Goal: Task Accomplishment & Management: Manage account settings

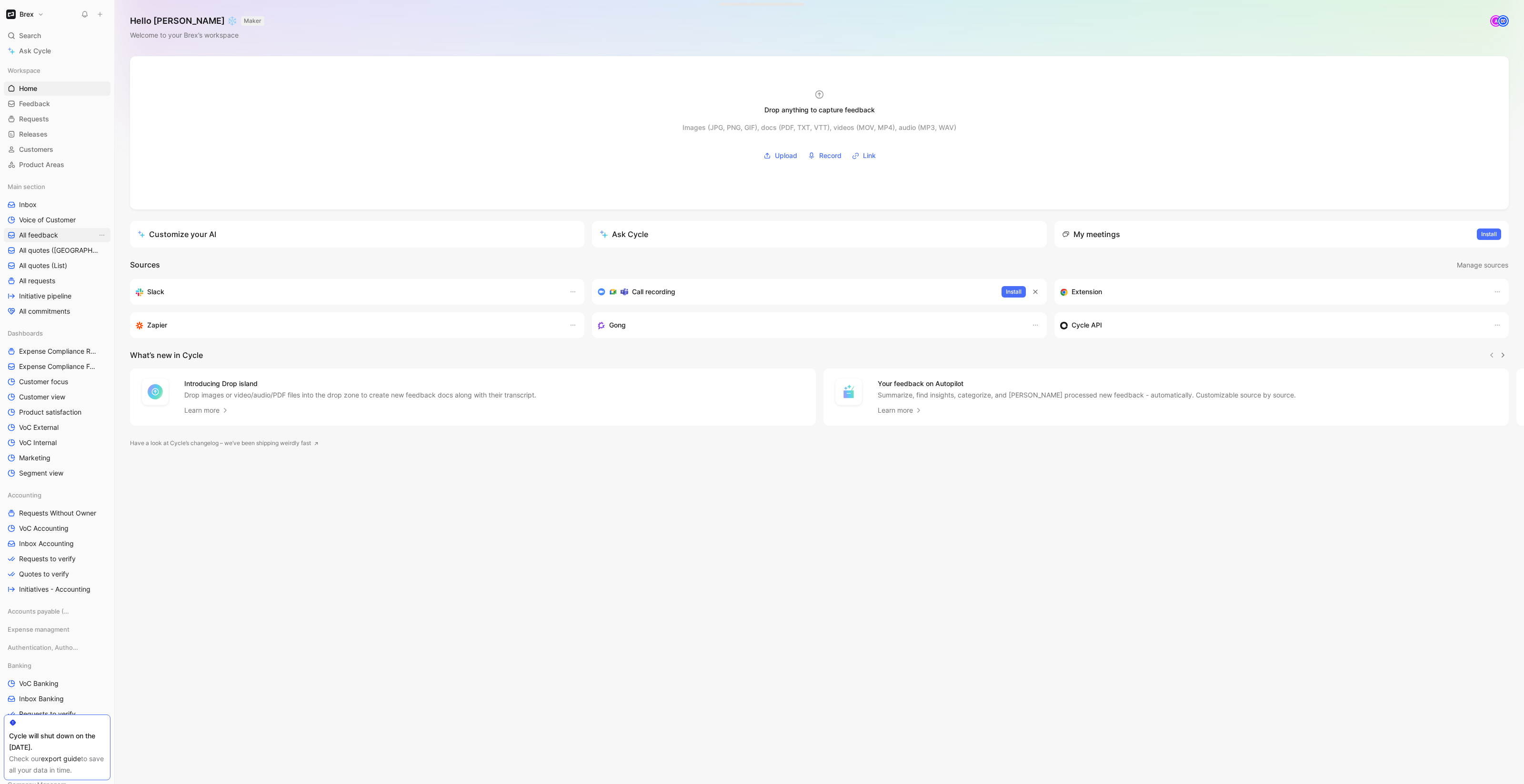
click at [40, 235] on span "All feedback" at bounding box center [38, 235] width 39 height 9
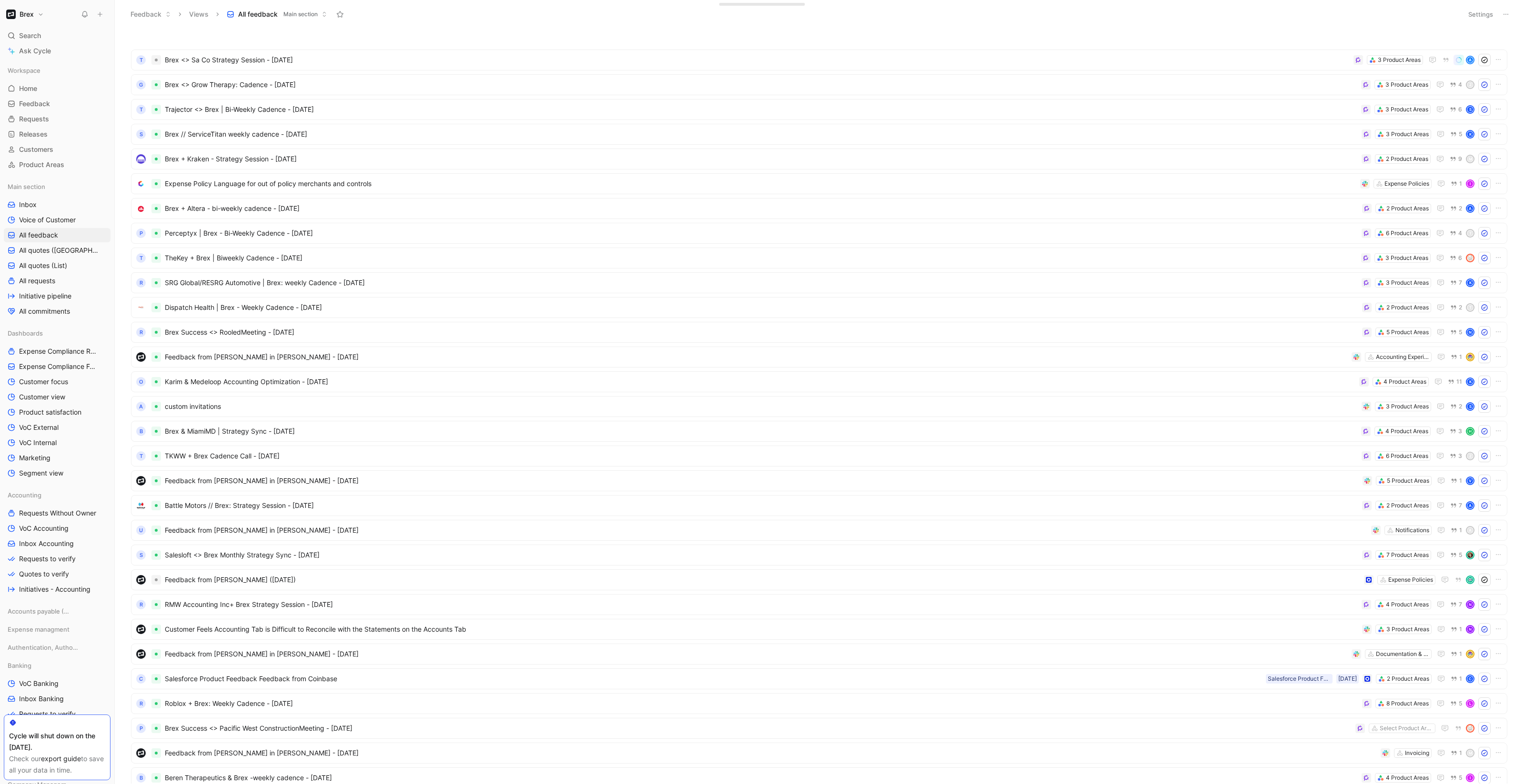
click at [305, 14] on span "Main section" at bounding box center [301, 14] width 34 height 9
click at [282, 121] on div "Customer view" at bounding box center [265, 119] width 46 height 11
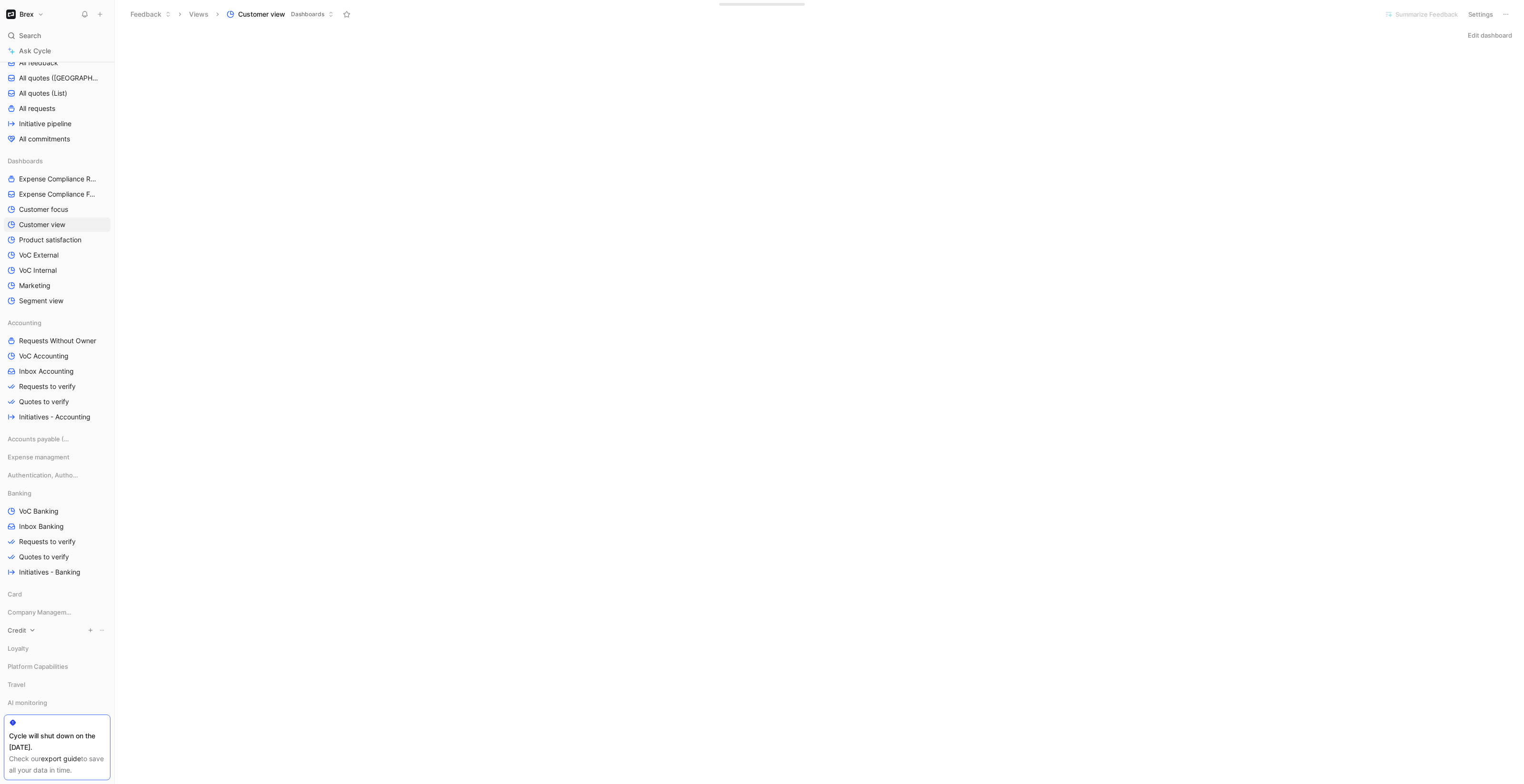
scroll to position [7, 0]
click at [47, 375] on span "Customer focus" at bounding box center [43, 374] width 49 height 9
click at [49, 419] on span "VoC External" at bounding box center [38, 420] width 40 height 9
click at [46, 103] on span "Feedback" at bounding box center [34, 103] width 31 height 9
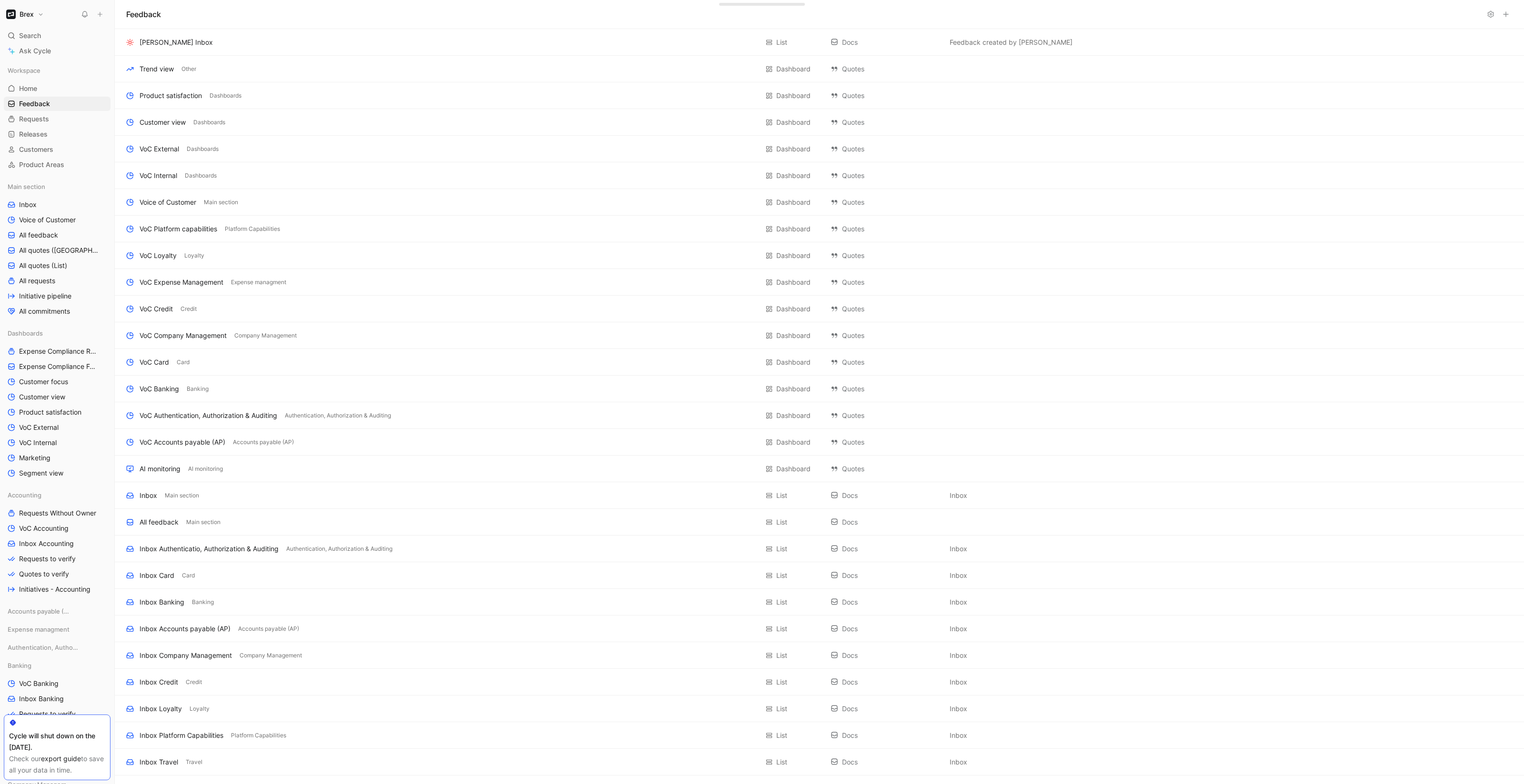
click at [1510, 15] on button at bounding box center [1506, 14] width 14 height 14
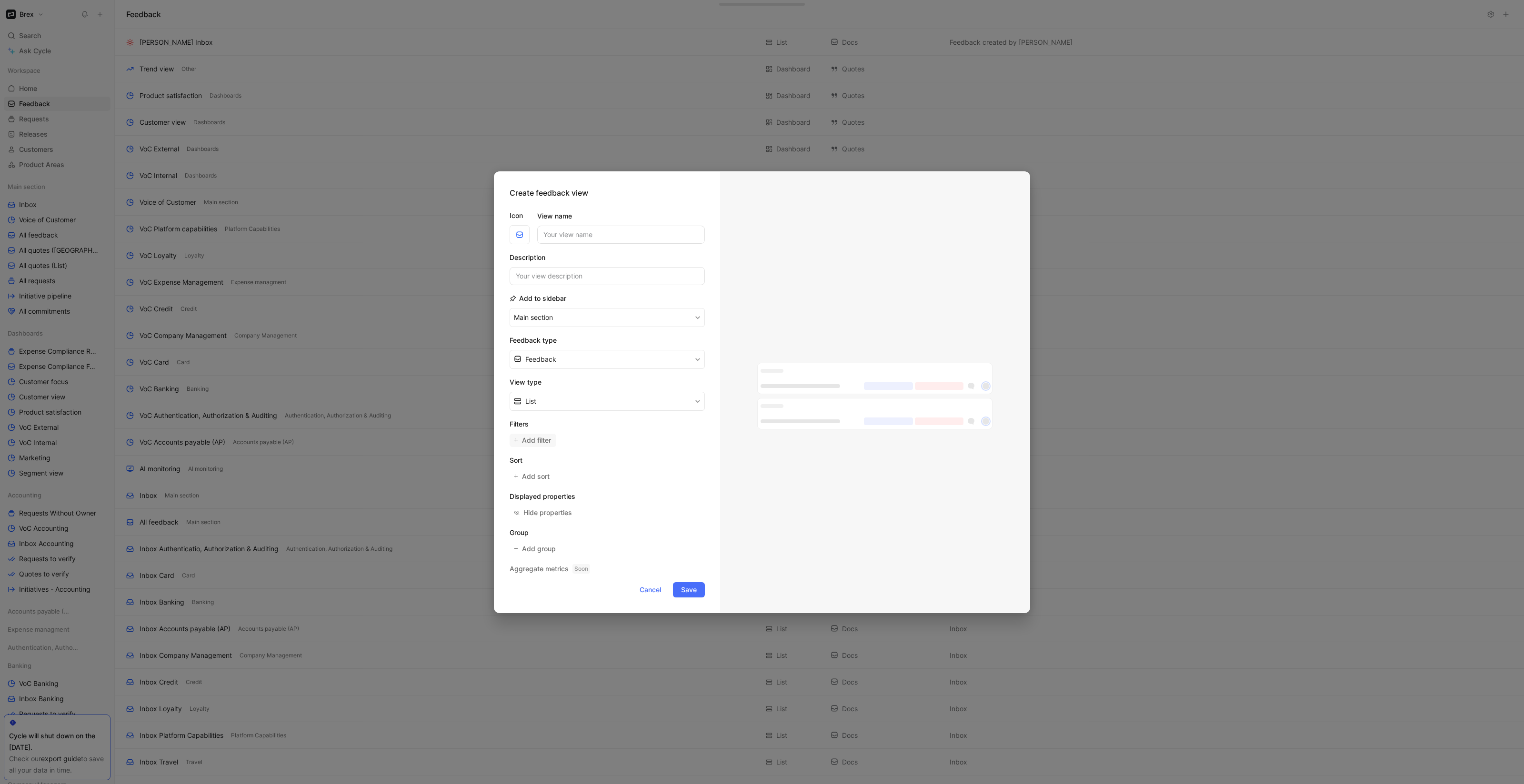
click at [534, 443] on span "Add filter" at bounding box center [537, 440] width 30 height 11
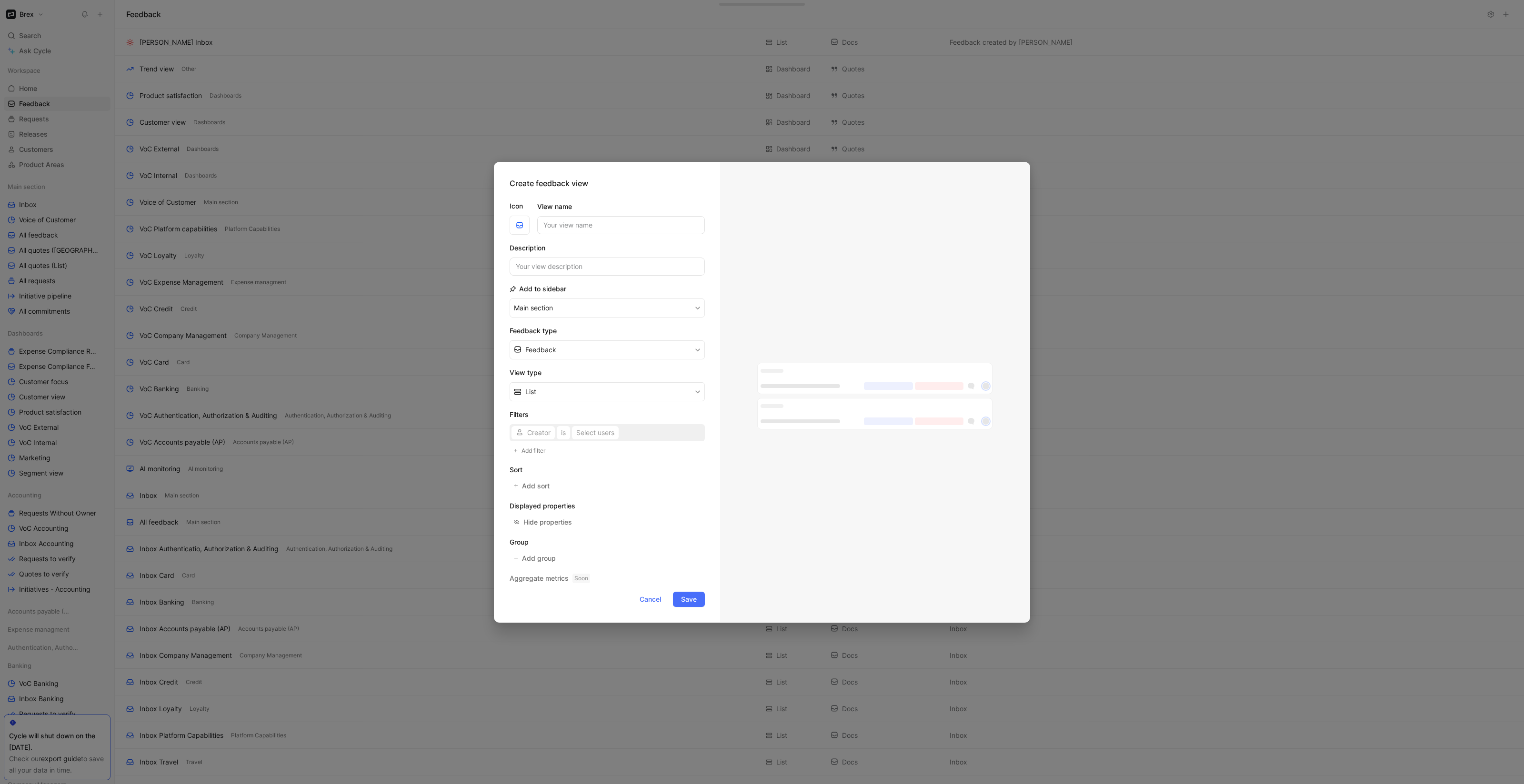
click at [533, 430] on div "Creator is Select users" at bounding box center [607, 432] width 195 height 17
click at [542, 435] on span "Creator" at bounding box center [538, 432] width 23 height 11
click at [547, 492] on span "Reporter" at bounding box center [541, 494] width 27 height 8
click at [589, 433] on div "Select users" at bounding box center [599, 432] width 38 height 11
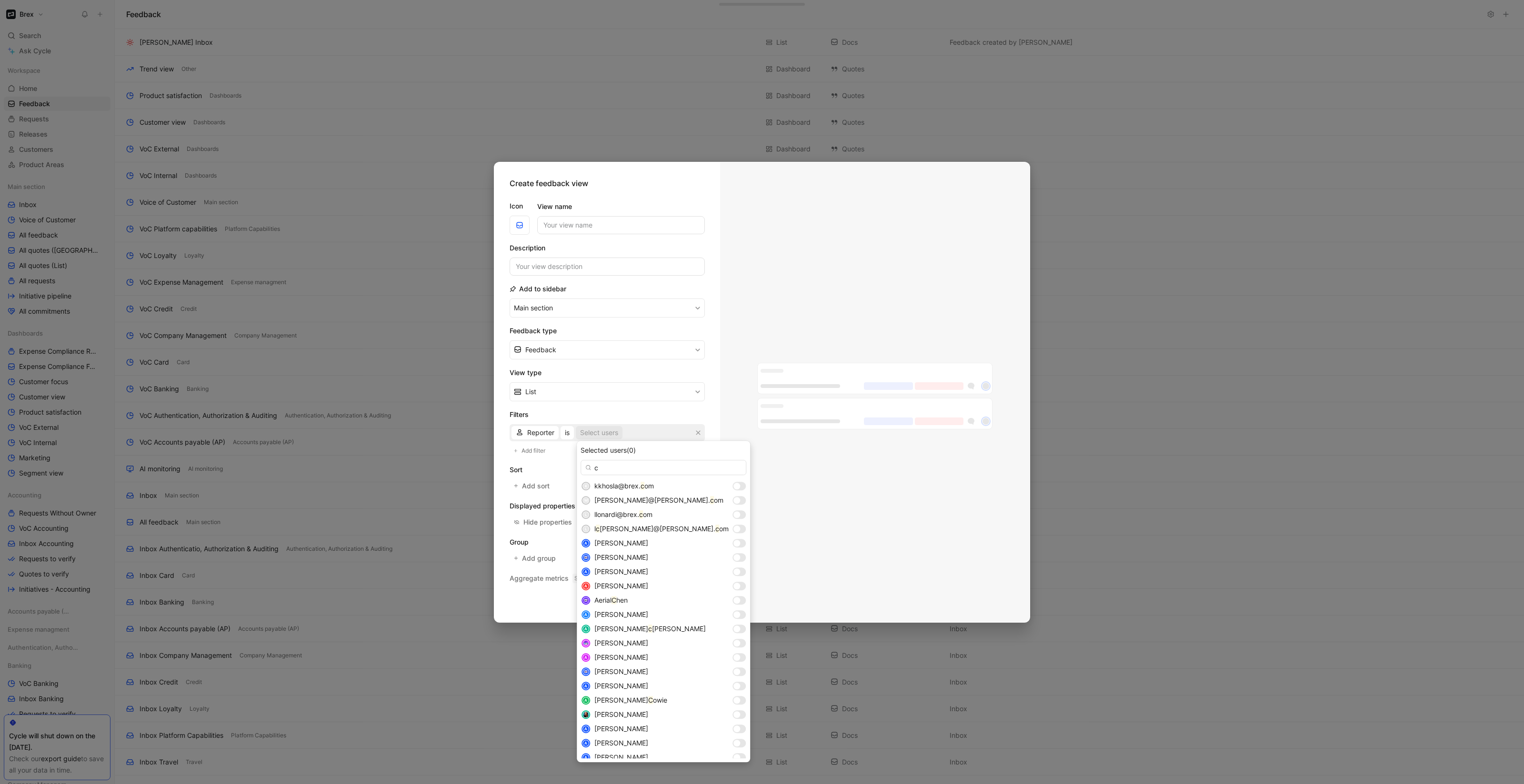
type input "c"
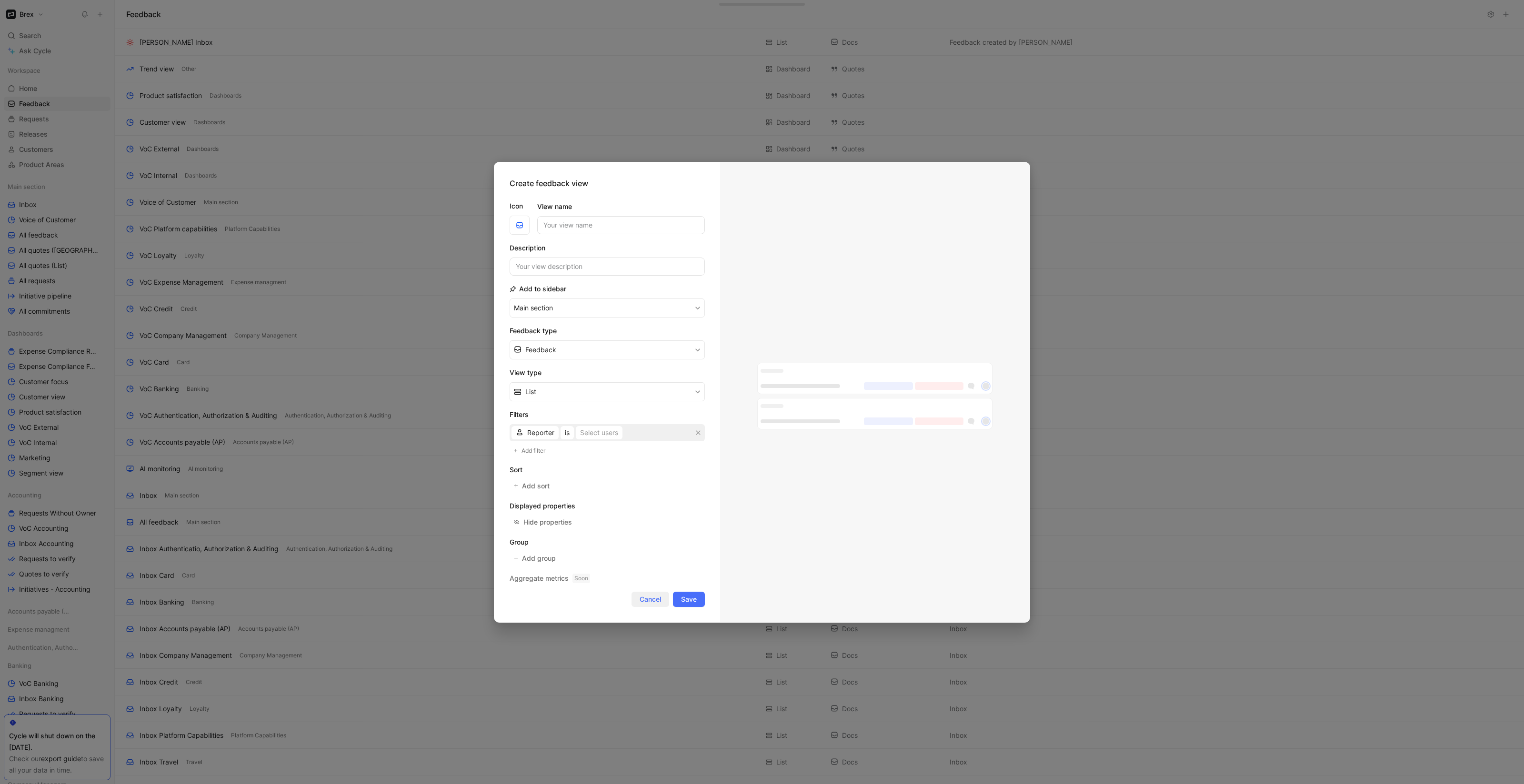
click at [653, 604] on span "Cancel" at bounding box center [650, 599] width 21 height 11
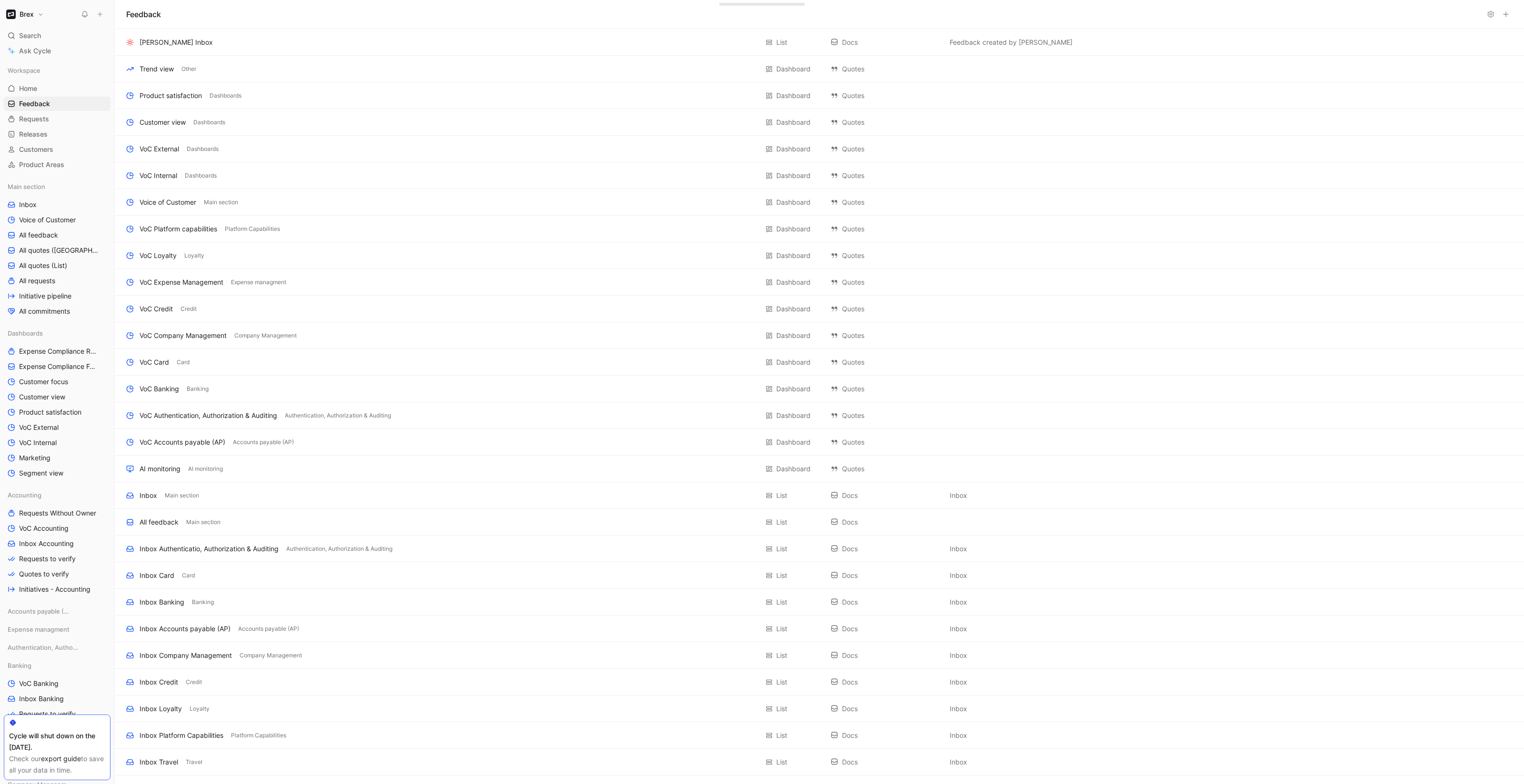
click at [20, 14] on h1 "Brex" at bounding box center [27, 14] width 14 height 8
click at [60, 60] on div "Account settings" at bounding box center [64, 61] width 117 height 15
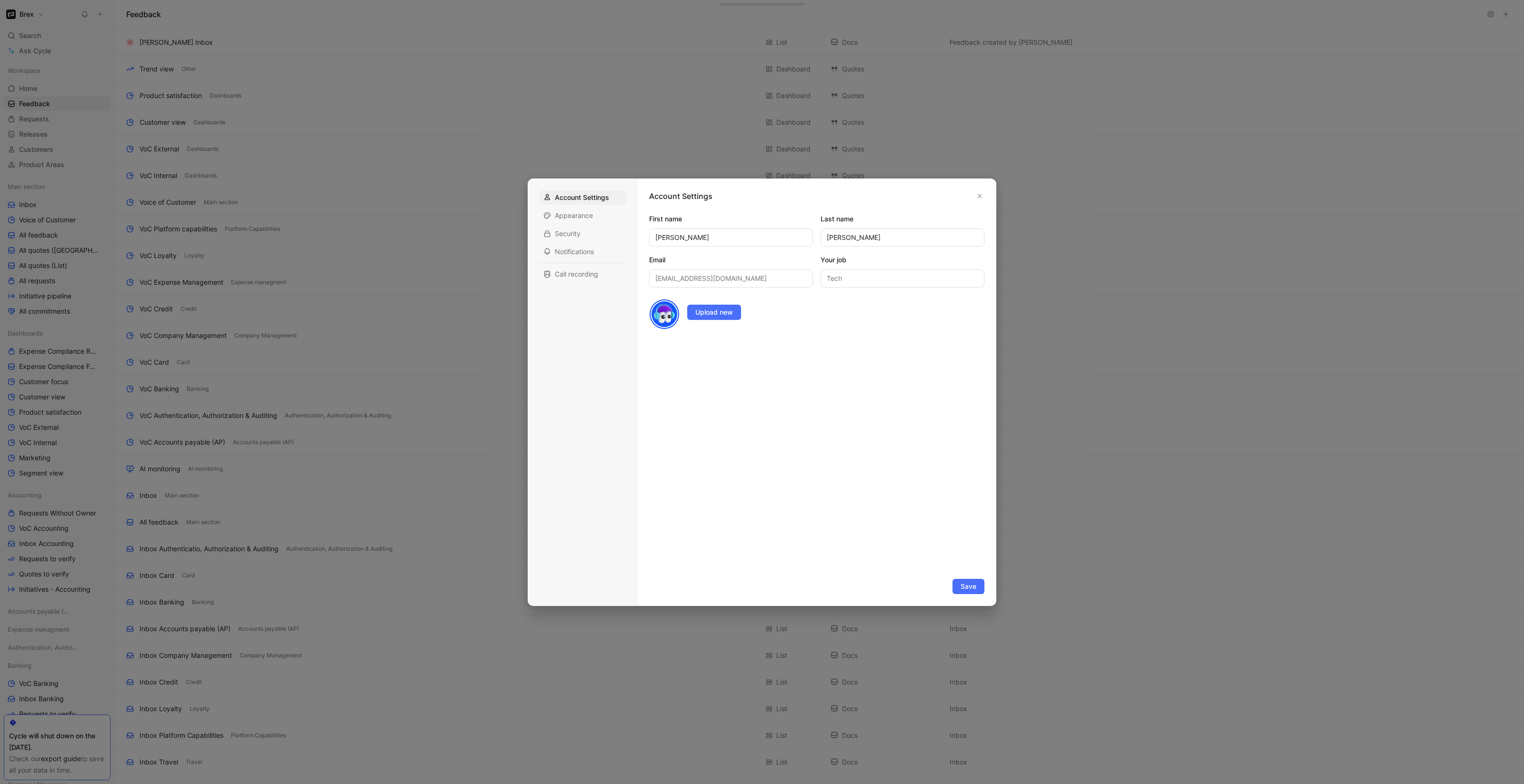
click at [432, 220] on div at bounding box center [762, 392] width 1524 height 784
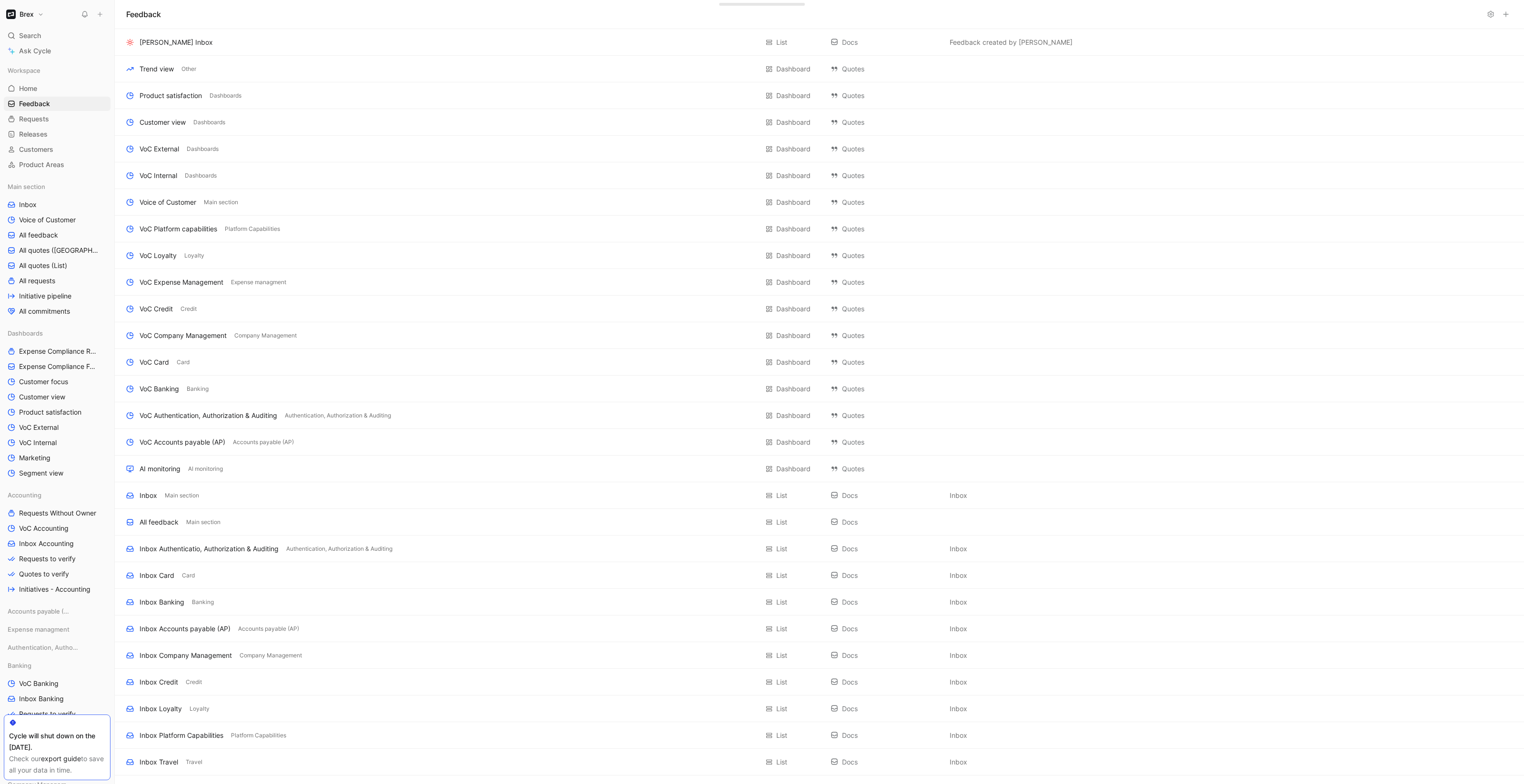
click at [35, 14] on button "Brex" at bounding box center [25, 14] width 43 height 14
click at [60, 59] on div "Account settings" at bounding box center [64, 61] width 117 height 15
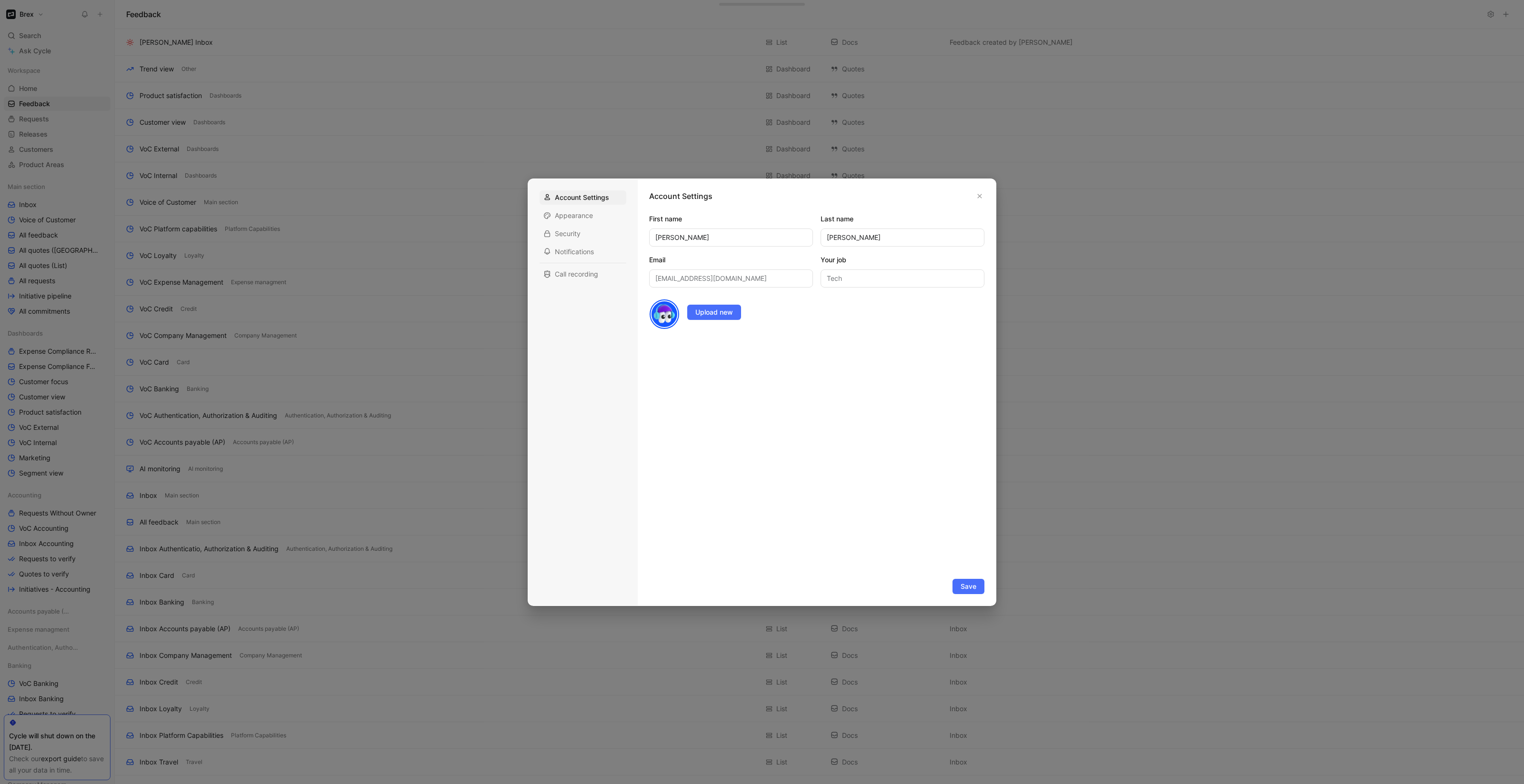
click at [88, 73] on div at bounding box center [762, 392] width 1524 height 784
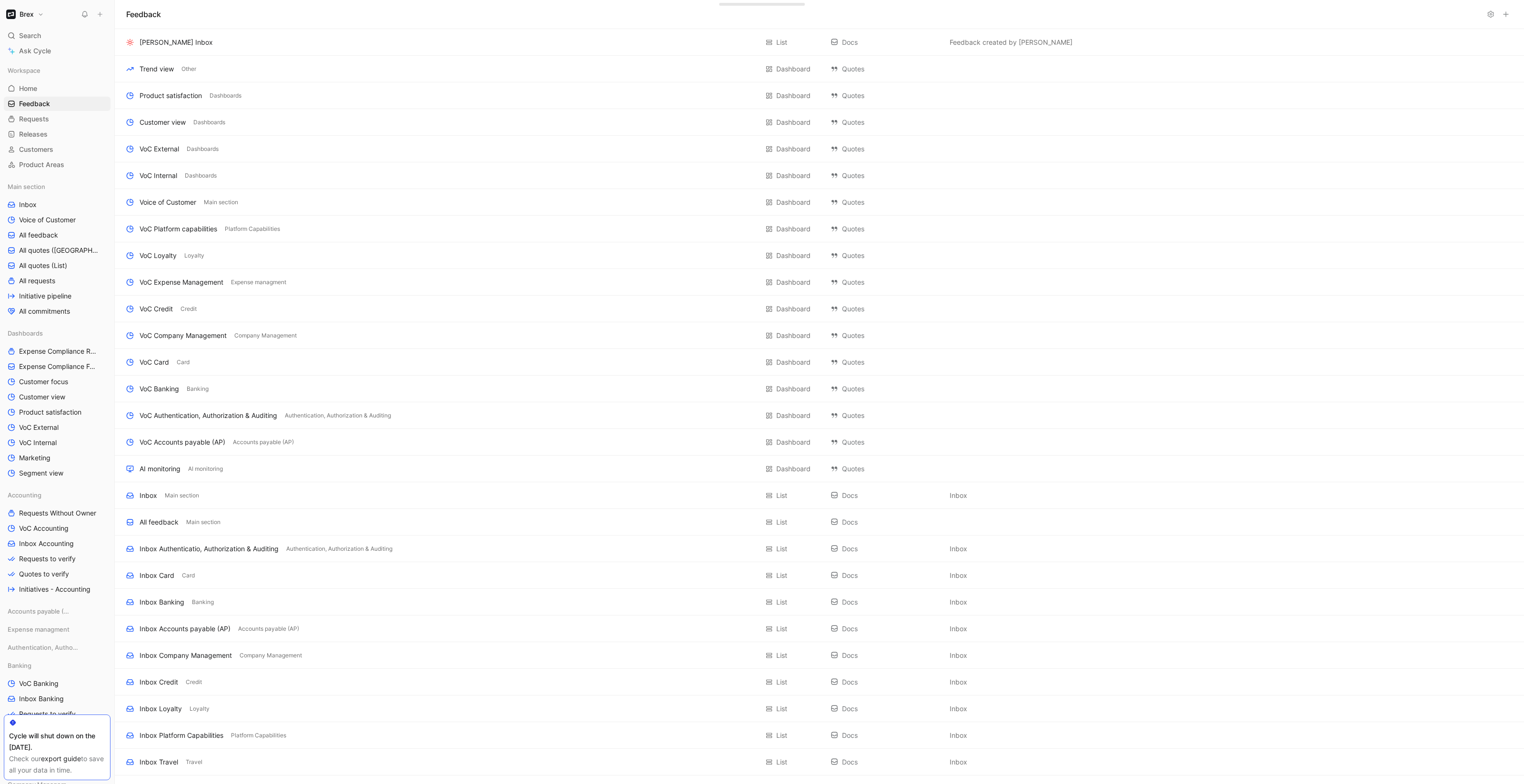
click at [38, 13] on button "Brex" at bounding box center [25, 14] width 43 height 14
click at [38, 96] on div "Workspace settings G then S" at bounding box center [64, 98] width 117 height 15
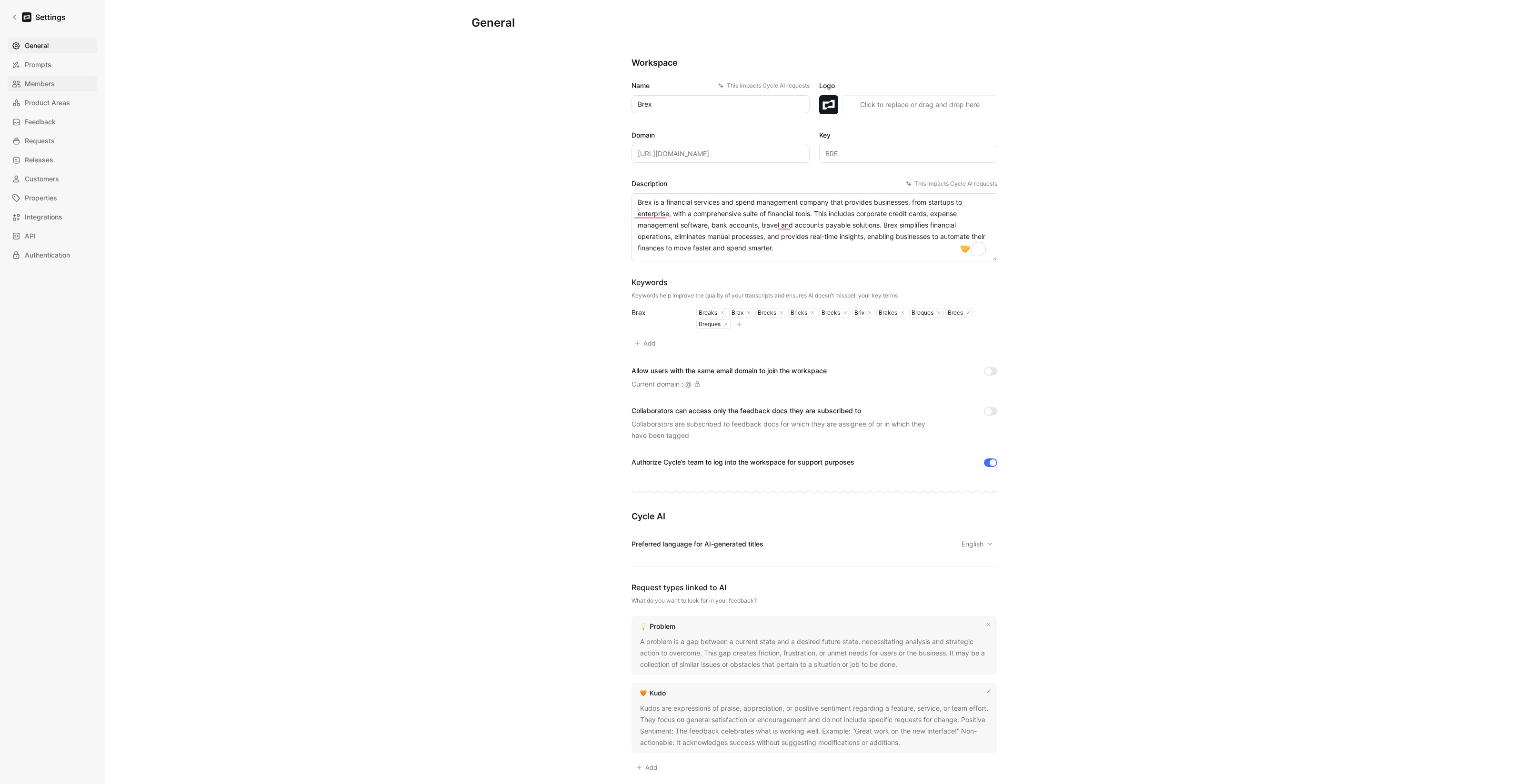
click at [40, 76] on link "Members" at bounding box center [52, 84] width 89 height 15
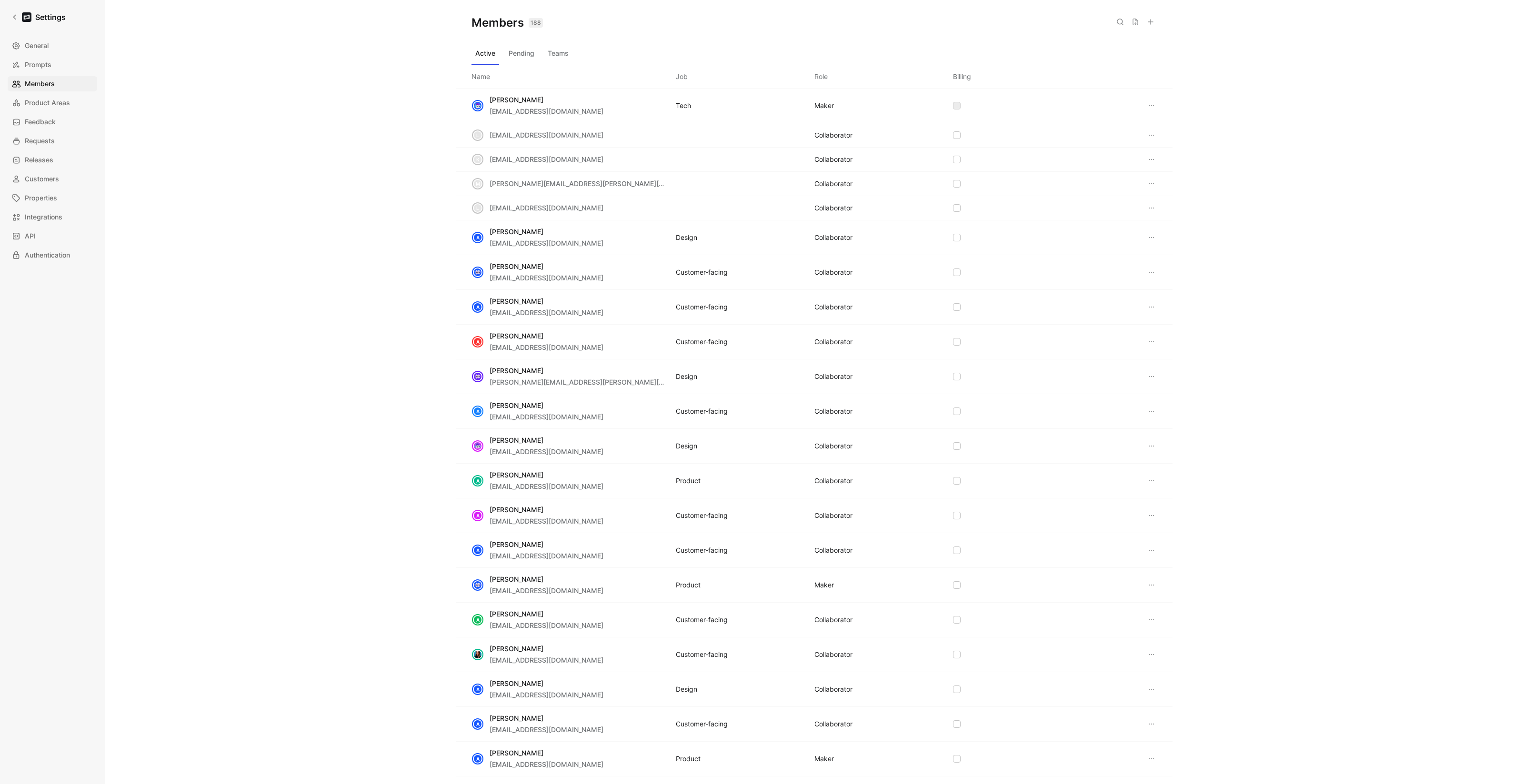
click at [1116, 22] on icon at bounding box center [1120, 22] width 8 height 8
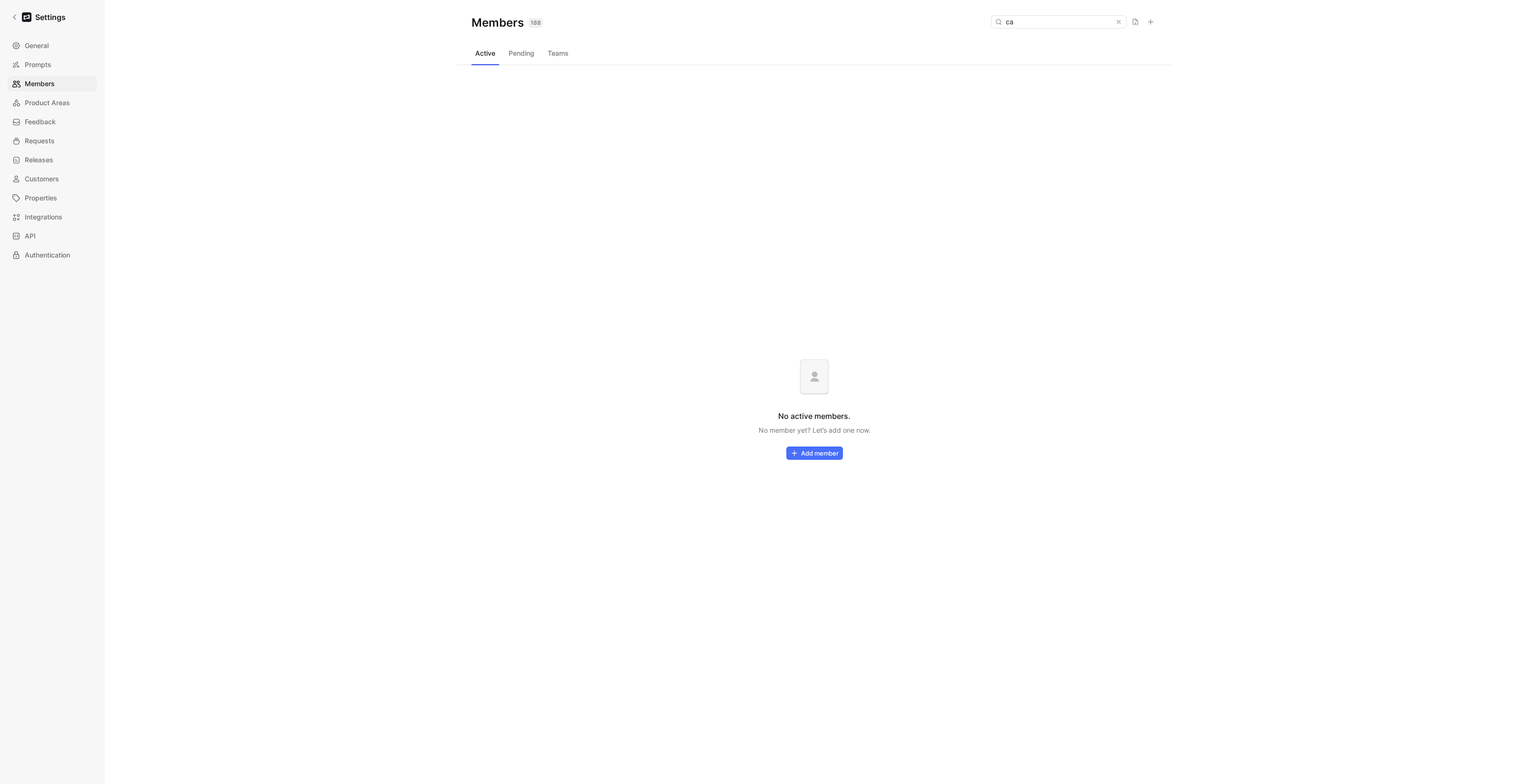
type input "c"
type input "leva"
click at [14, 11] on link "Settings" at bounding box center [38, 17] width 62 height 19
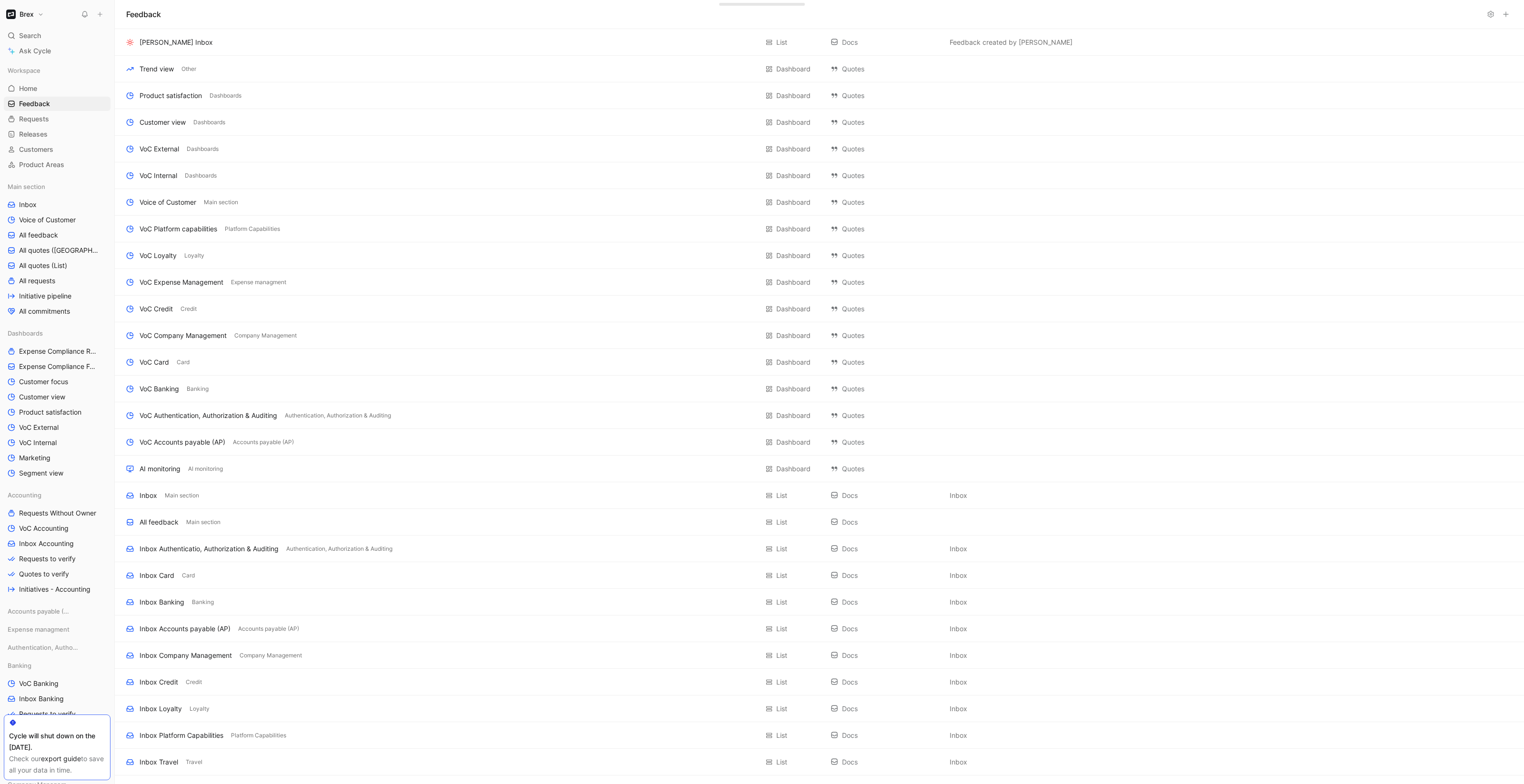
click at [1509, 14] on icon at bounding box center [1506, 14] width 8 height 8
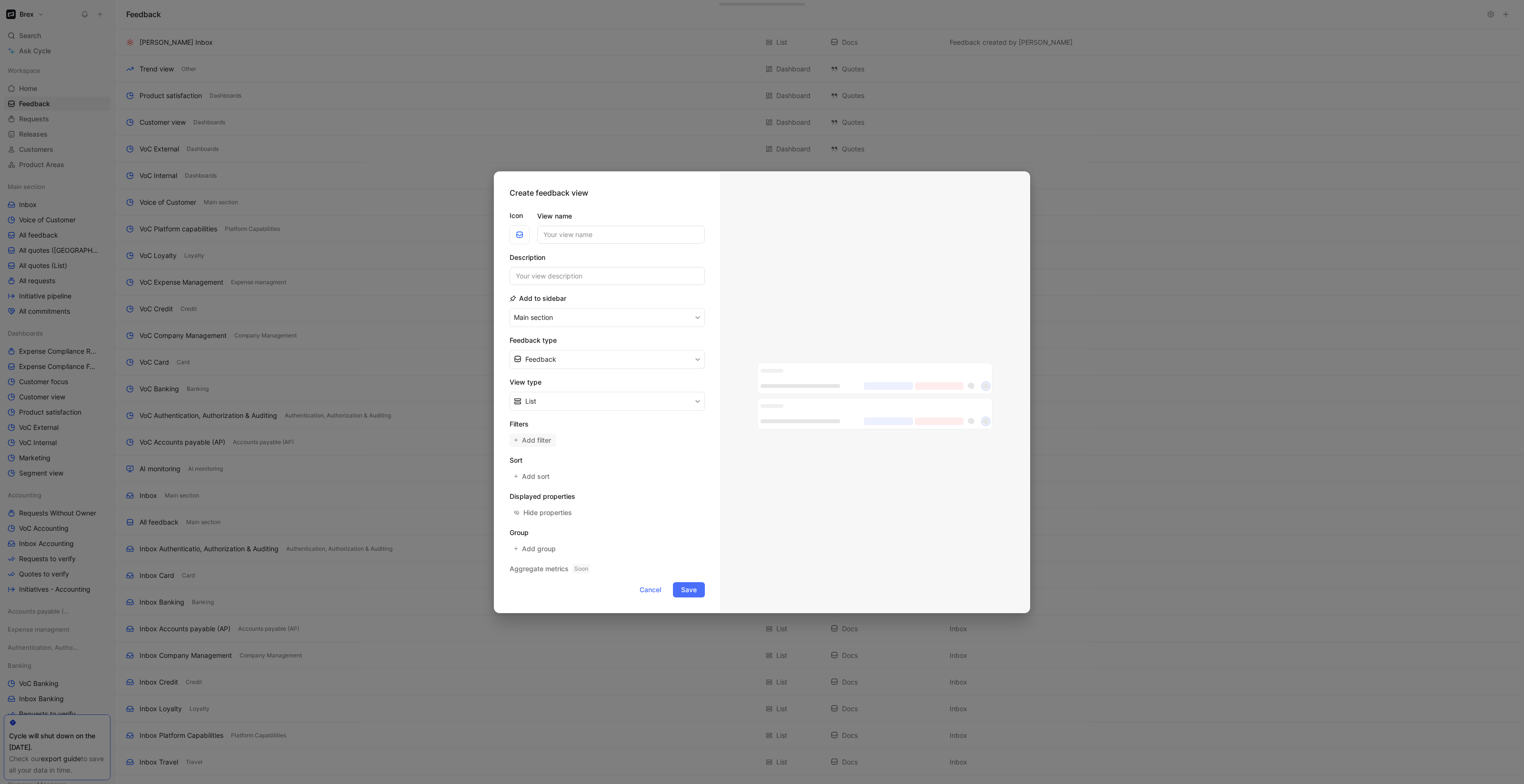
click at [535, 440] on span "Add filter" at bounding box center [537, 440] width 30 height 11
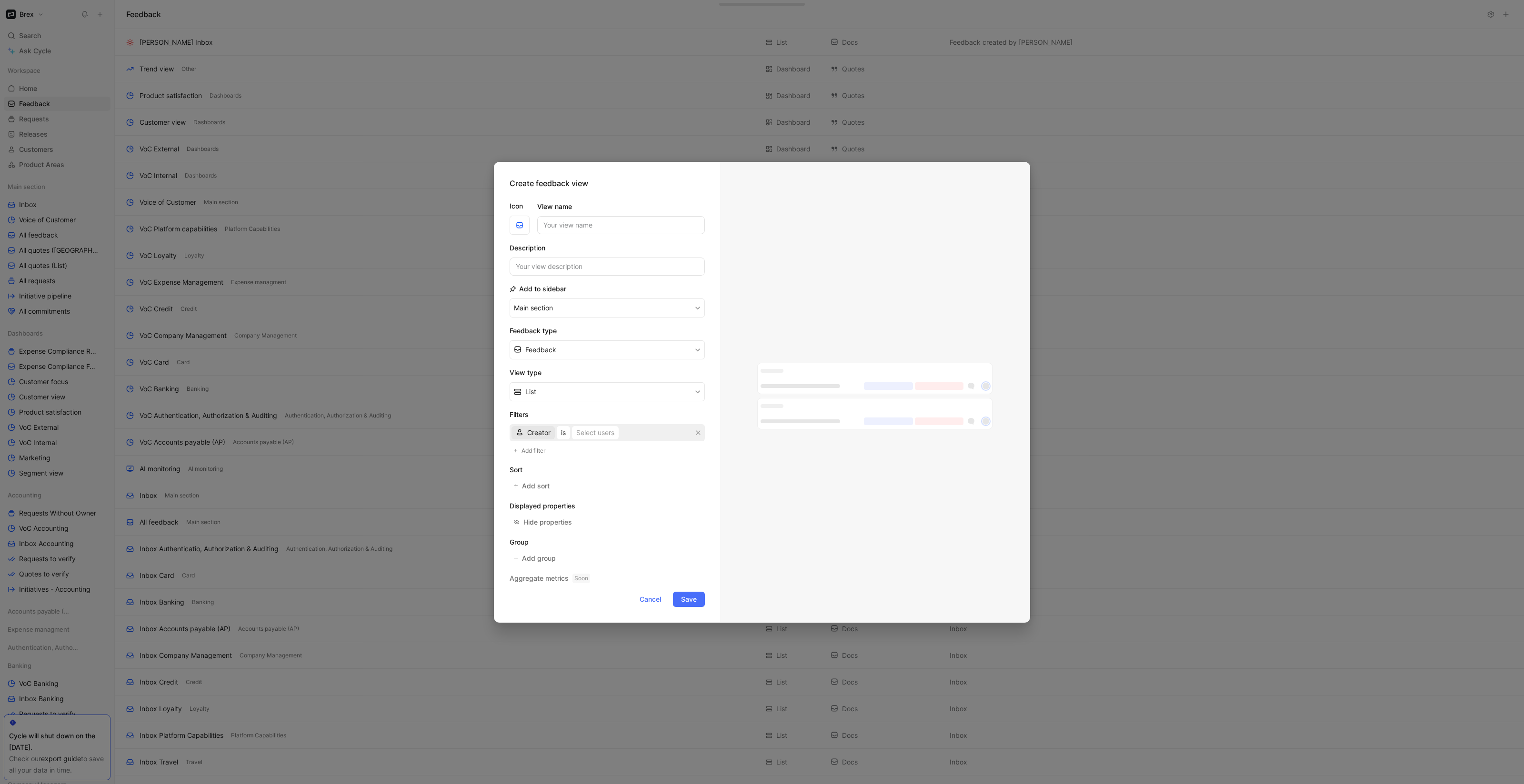
click at [538, 433] on span "Creator" at bounding box center [538, 432] width 23 height 11
click at [536, 493] on span "Reporter" at bounding box center [541, 494] width 27 height 8
click at [599, 430] on div "Select users" at bounding box center [595, 432] width 38 height 11
click at [599, 430] on div "Select users" at bounding box center [599, 432] width 38 height 11
type input "lev"
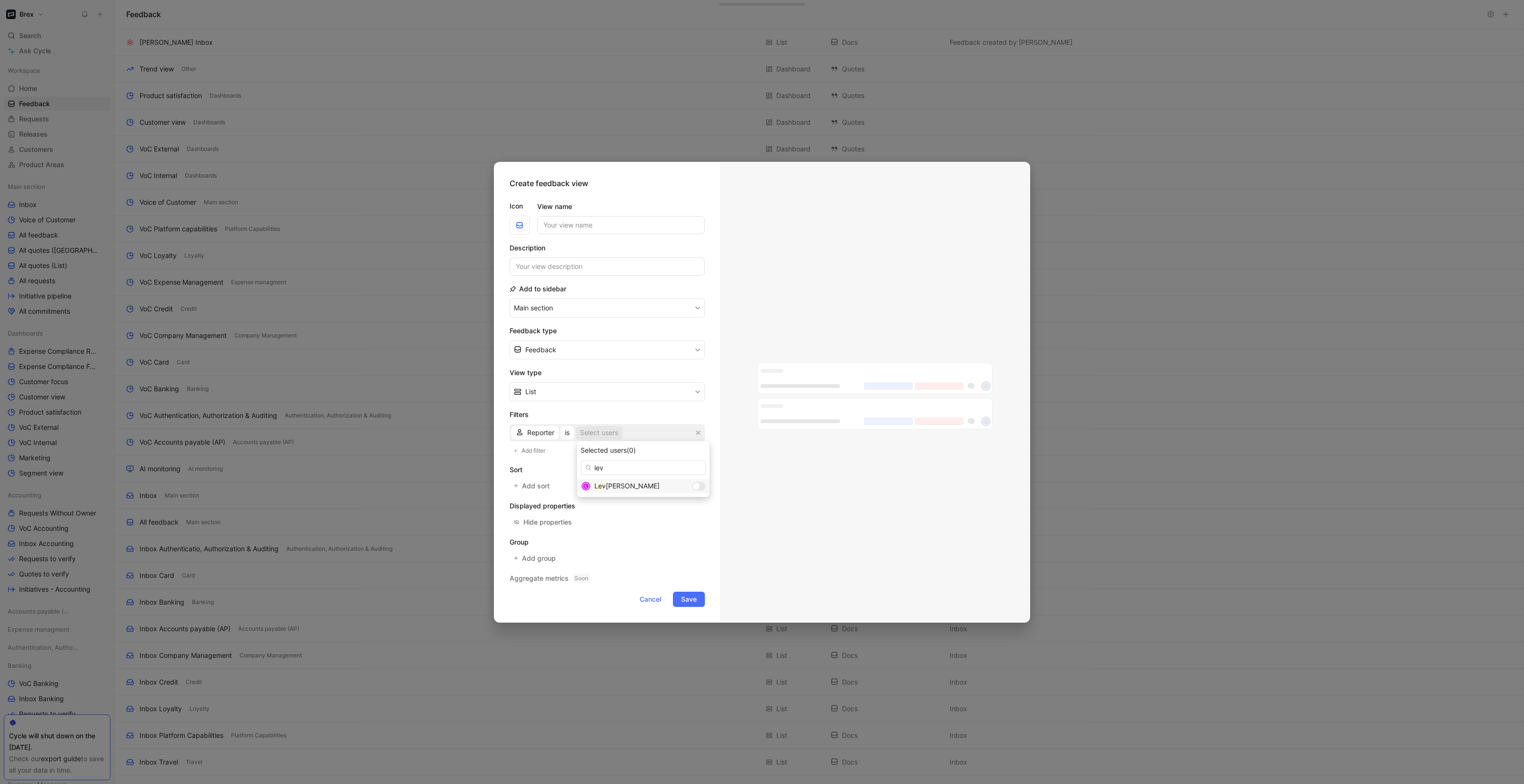
click at [621, 484] on span "ana Fernadi" at bounding box center [632, 486] width 54 height 8
click at [608, 488] on span "ana Fernadi" at bounding box center [632, 486] width 54 height 8
click at [698, 484] on div at bounding box center [700, 485] width 7 height 7
click at [693, 484] on div at bounding box center [696, 485] width 7 height 7
click at [685, 599] on span "Save" at bounding box center [689, 599] width 16 height 11
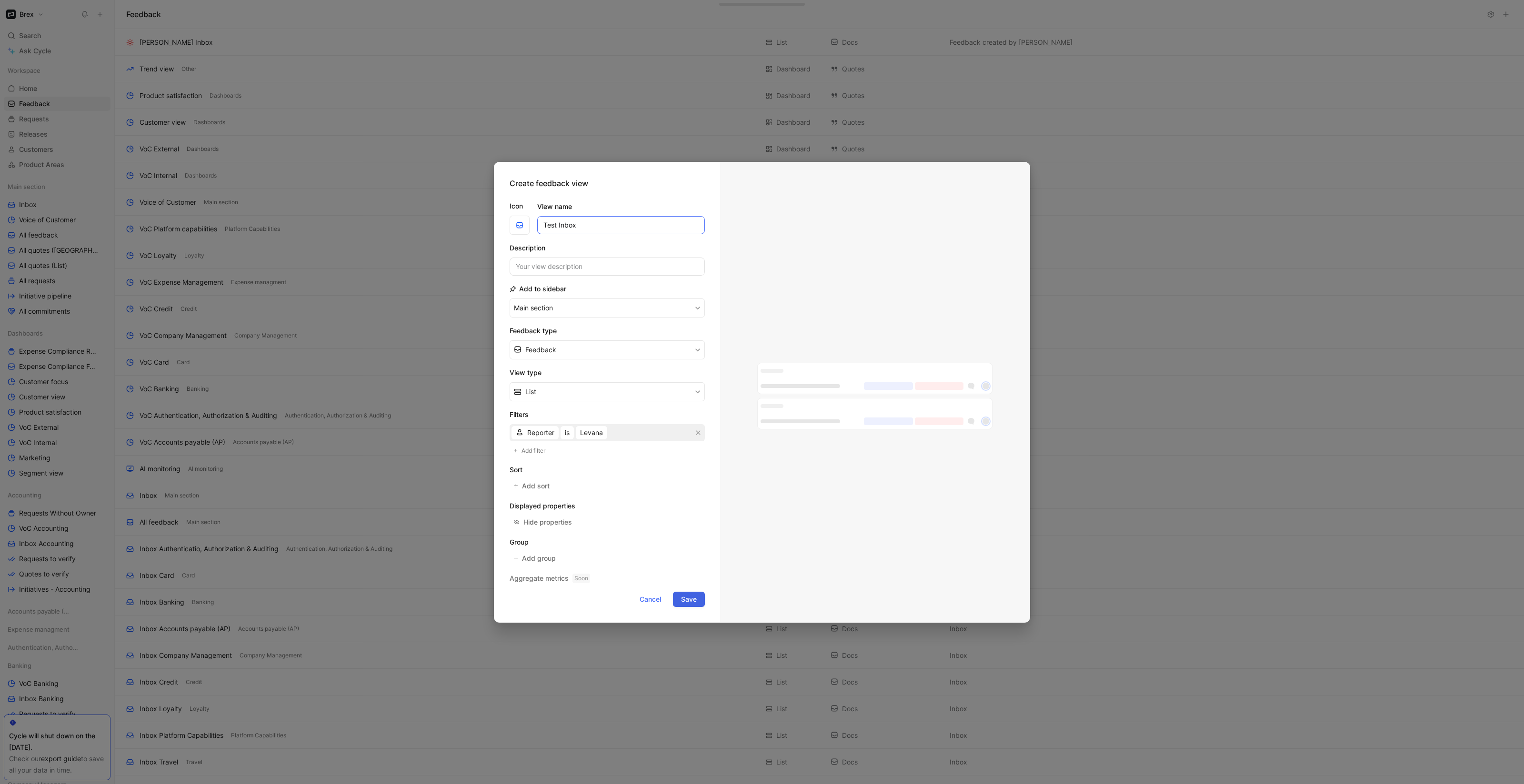
type input "Test Inbox"
click at [686, 597] on span "Save" at bounding box center [689, 599] width 16 height 11
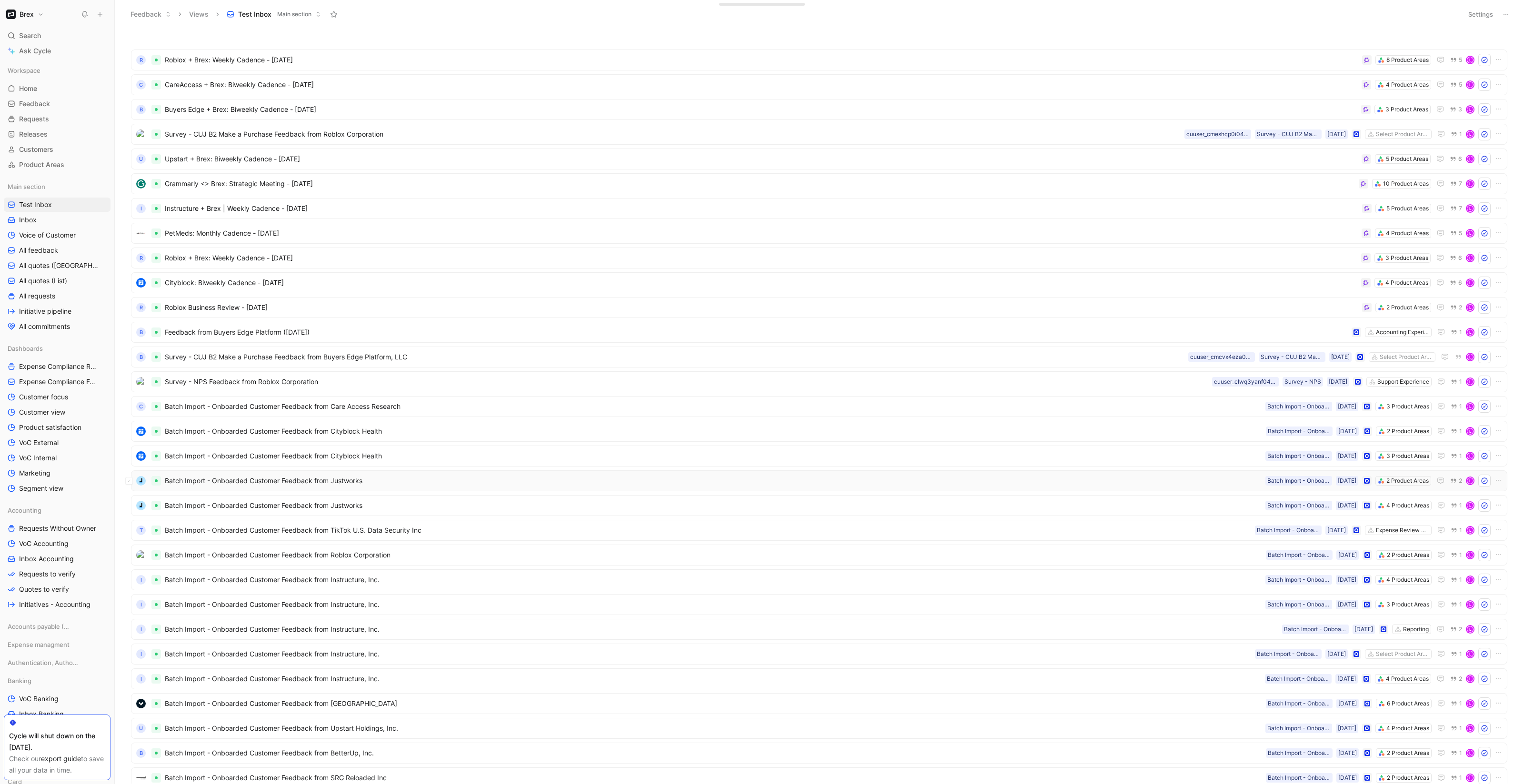
scroll to position [69, 0]
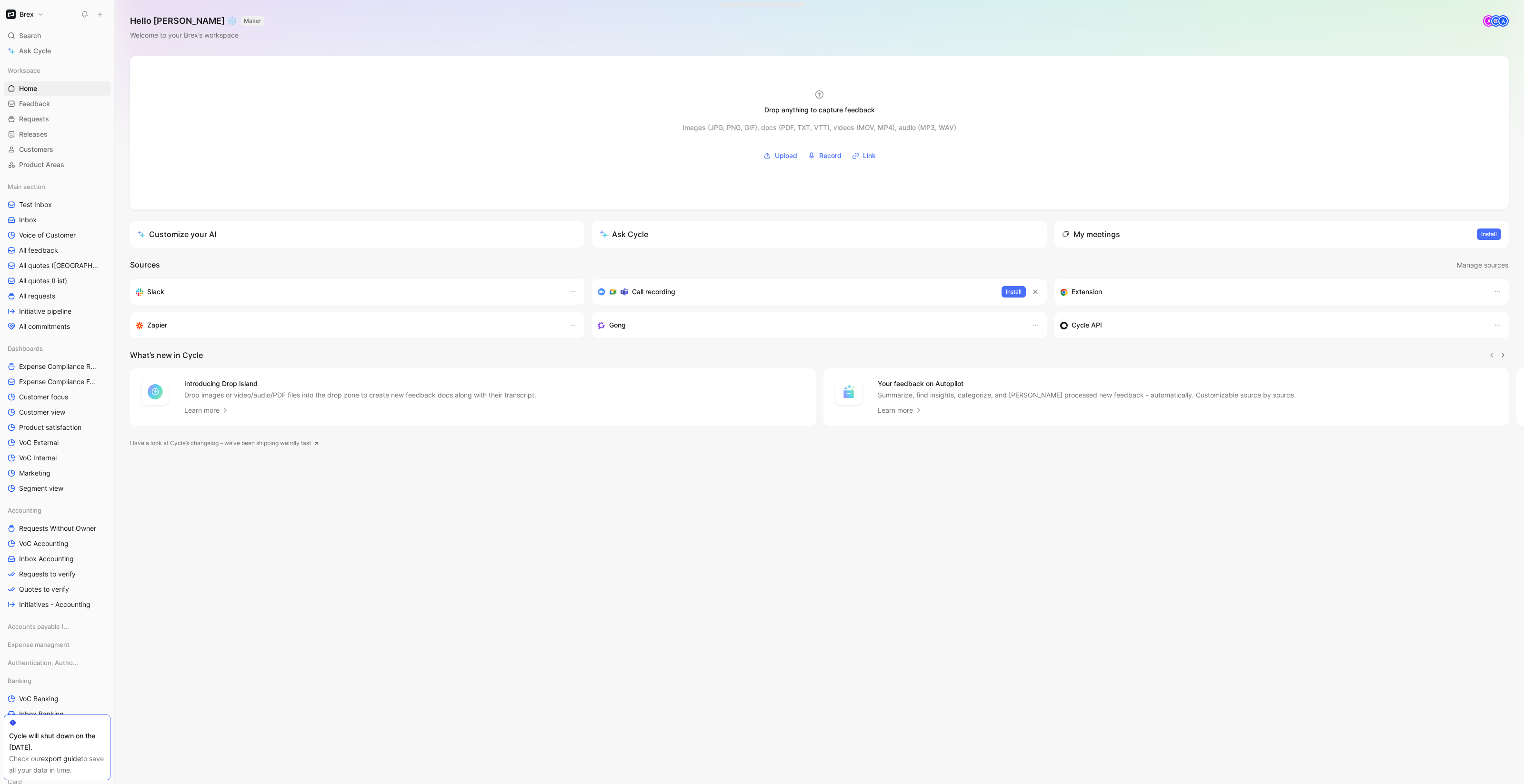
click at [33, 16] on h1 "Brex" at bounding box center [27, 14] width 14 height 8
click at [51, 98] on div "Workspace settings G then S" at bounding box center [64, 98] width 117 height 15
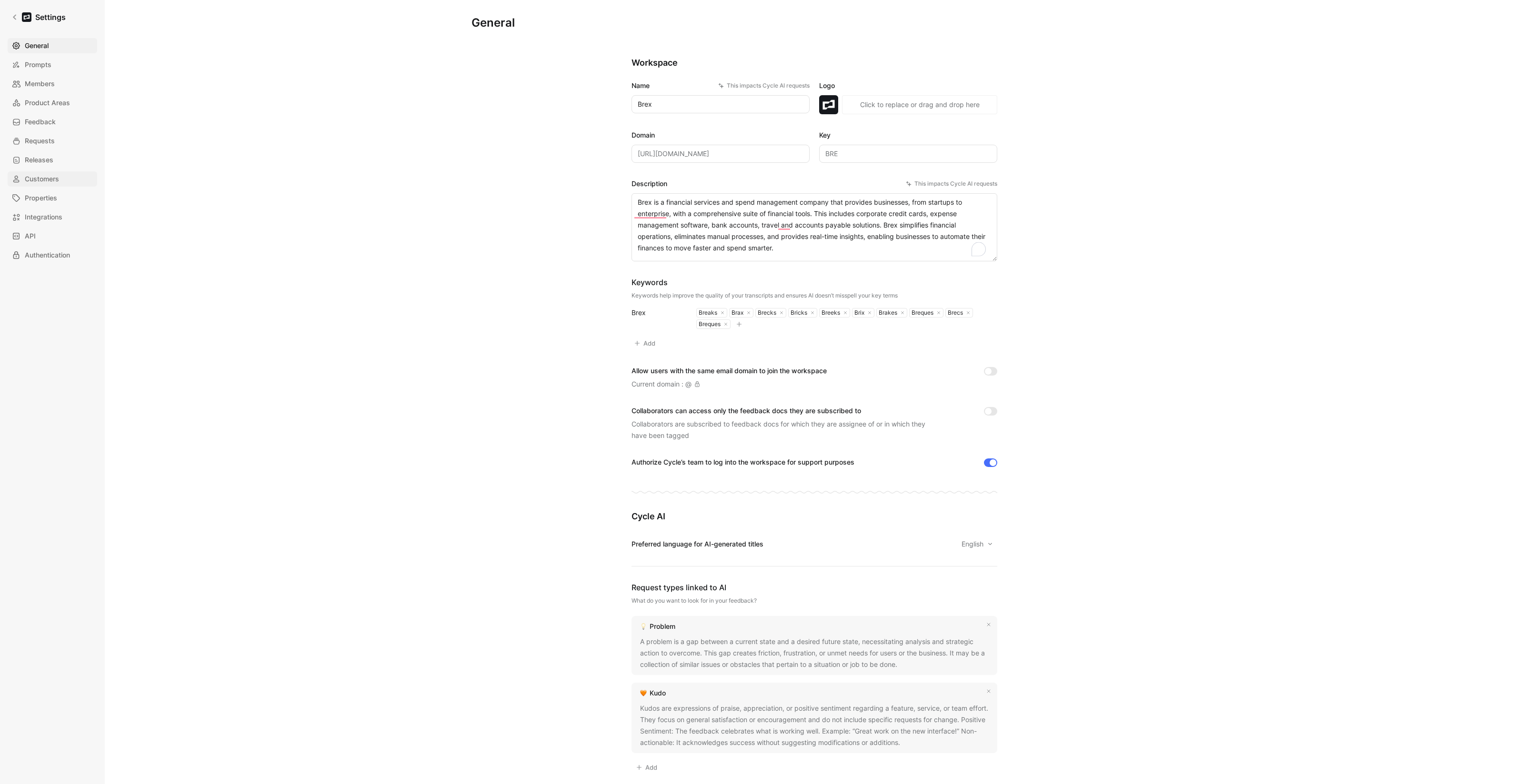
click at [35, 179] on span "Customers" at bounding box center [42, 179] width 34 height 11
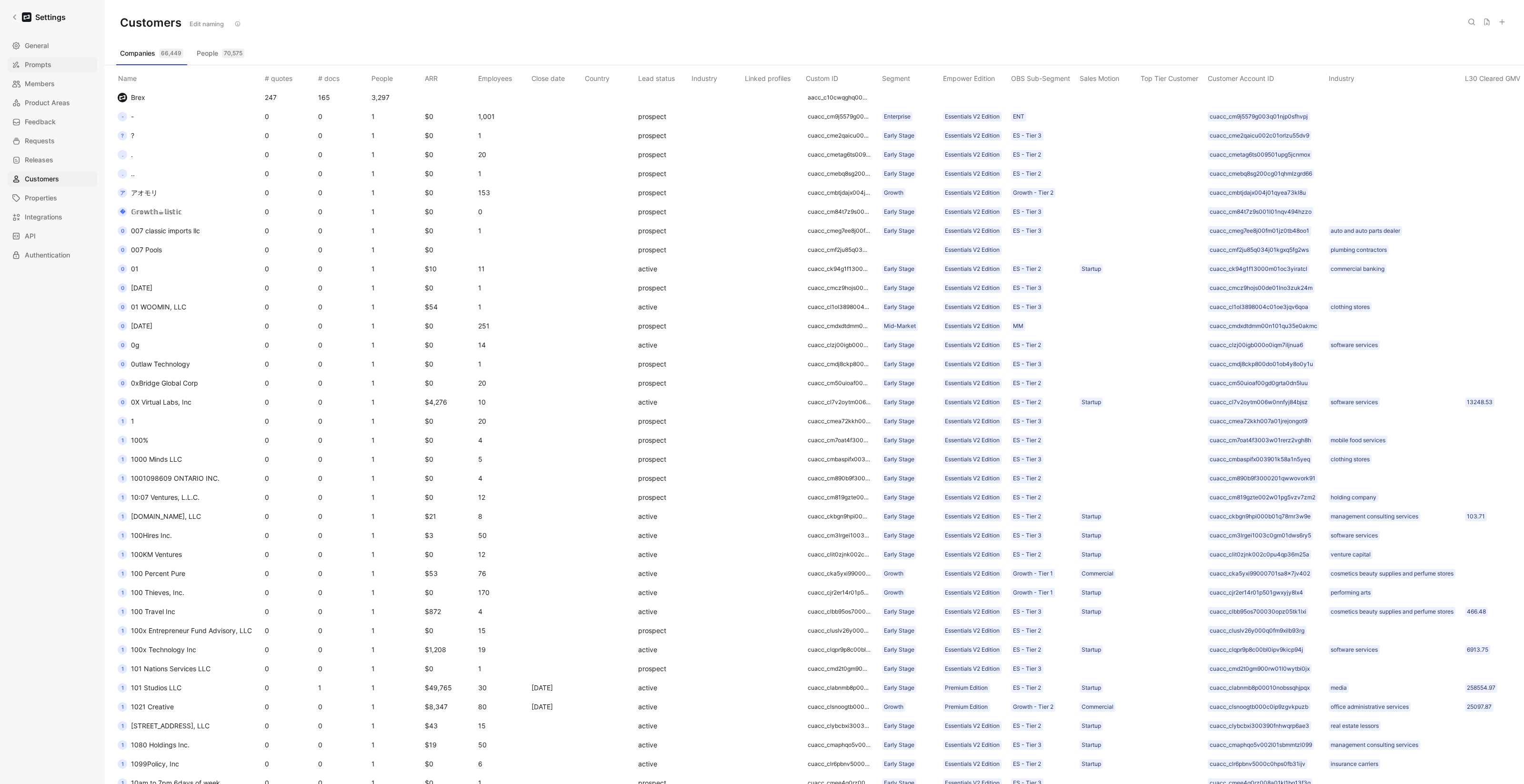
click at [47, 64] on span "Prompts" at bounding box center [38, 64] width 27 height 11
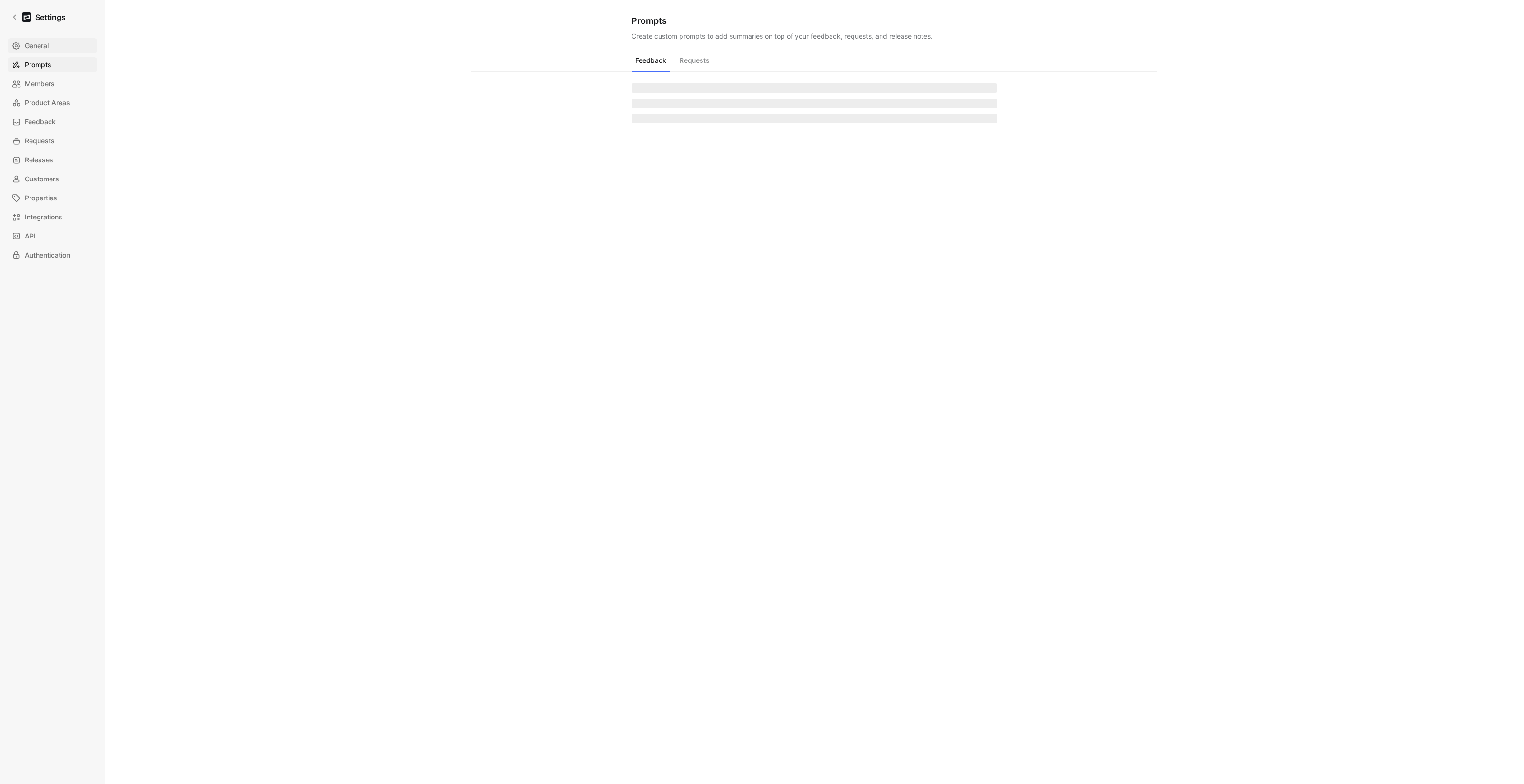
click at [46, 45] on span "General" at bounding box center [37, 46] width 24 height 11
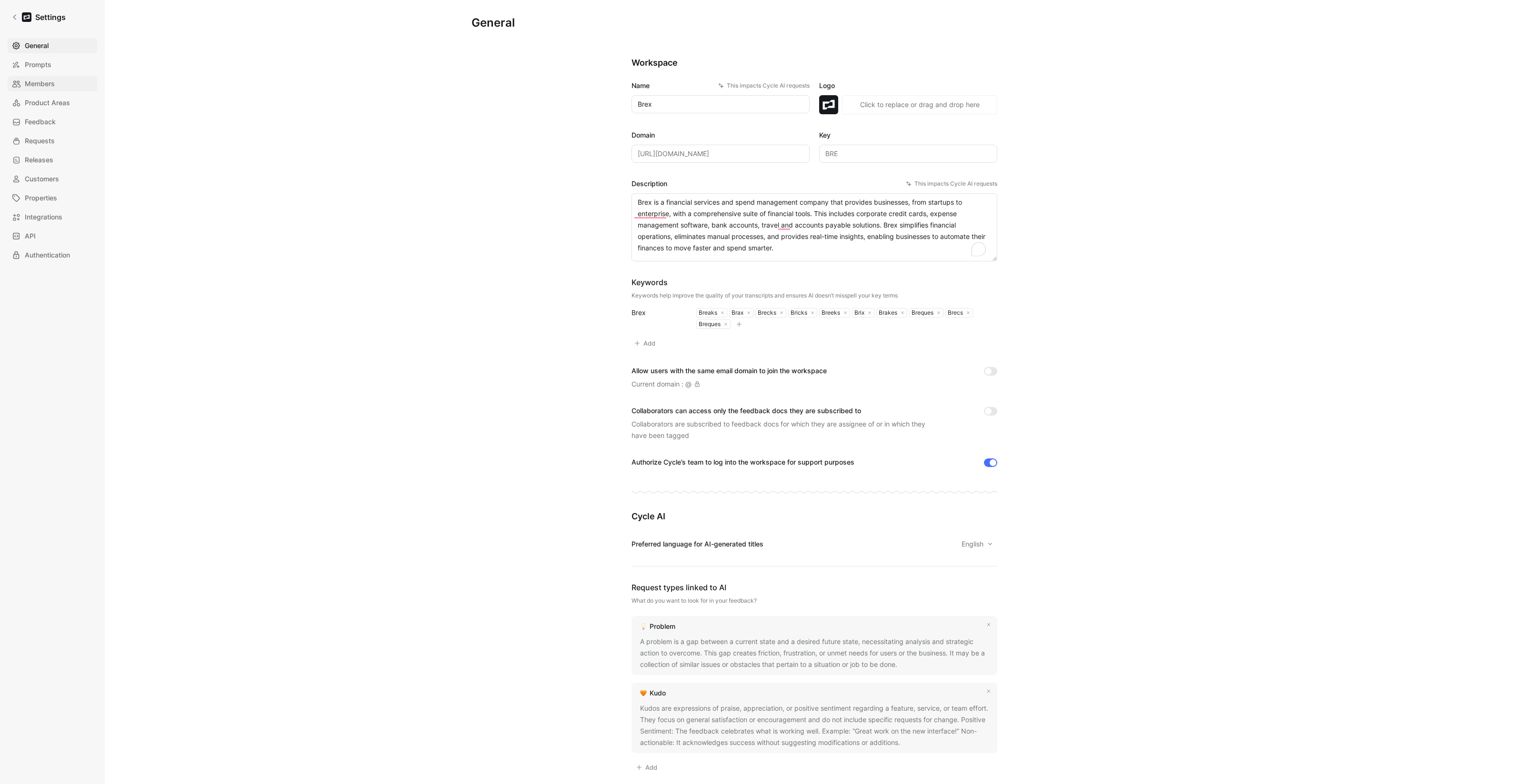
click at [44, 87] on span "Members" at bounding box center [40, 83] width 30 height 11
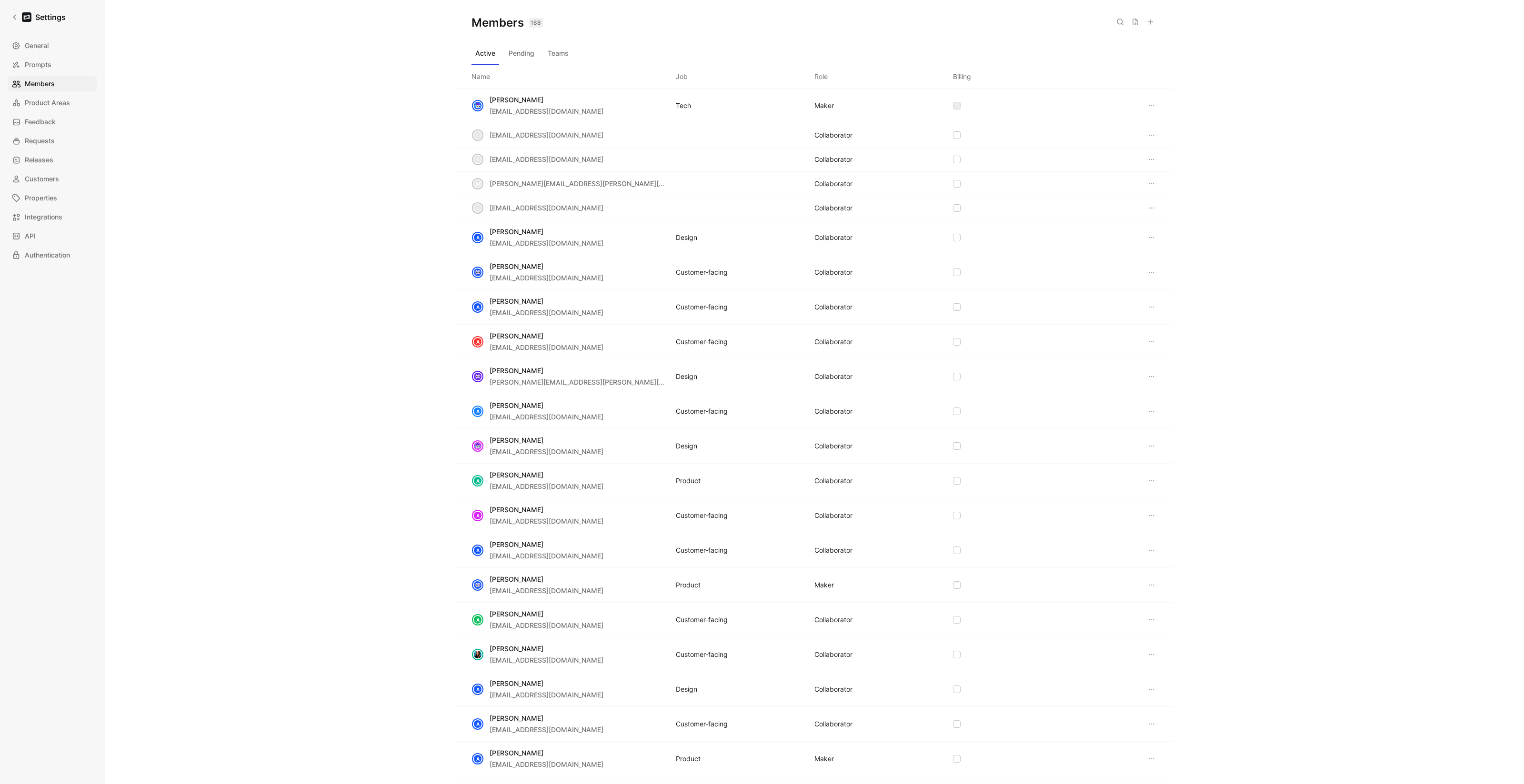
click at [1152, 21] on icon at bounding box center [1150, 22] width 8 height 8
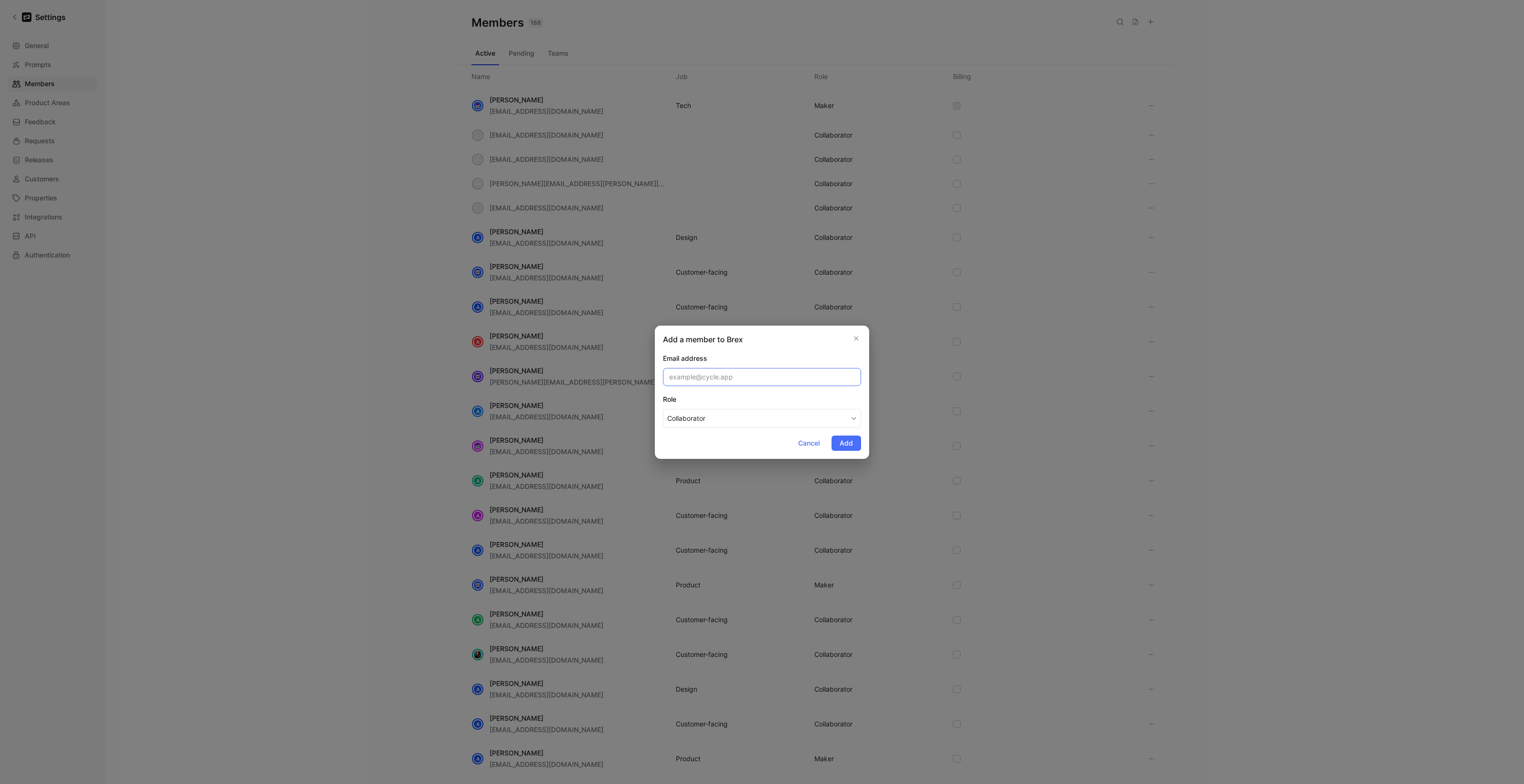
click at [739, 383] on input "email" at bounding box center [762, 377] width 198 height 18
paste input "[EMAIL_ADDRESS][DOMAIN_NAME]"
type input "[EMAIL_ADDRESS][DOMAIN_NAME]"
click at [728, 417] on button "Collaborator" at bounding box center [762, 418] width 198 height 19
click at [846, 445] on span "Add" at bounding box center [846, 443] width 14 height 11
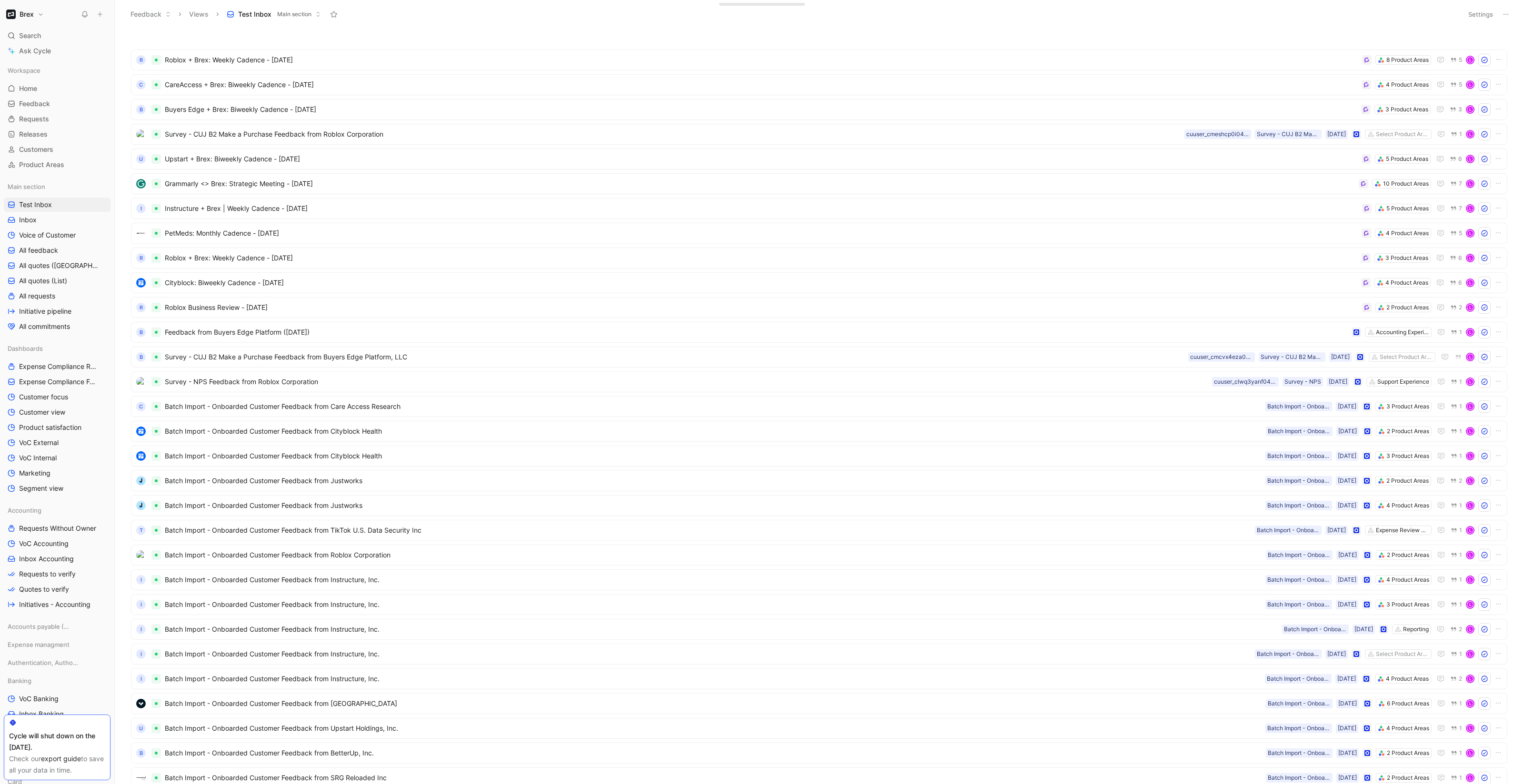
click at [315, 18] on button "Test Inbox Main section" at bounding box center [274, 14] width 103 height 14
click at [561, 77] on div "C CareAccess + Brex: Biweekly Cadence - 9/2/2025 4 Product Areas 5 L" at bounding box center [819, 85] width 1376 height 21
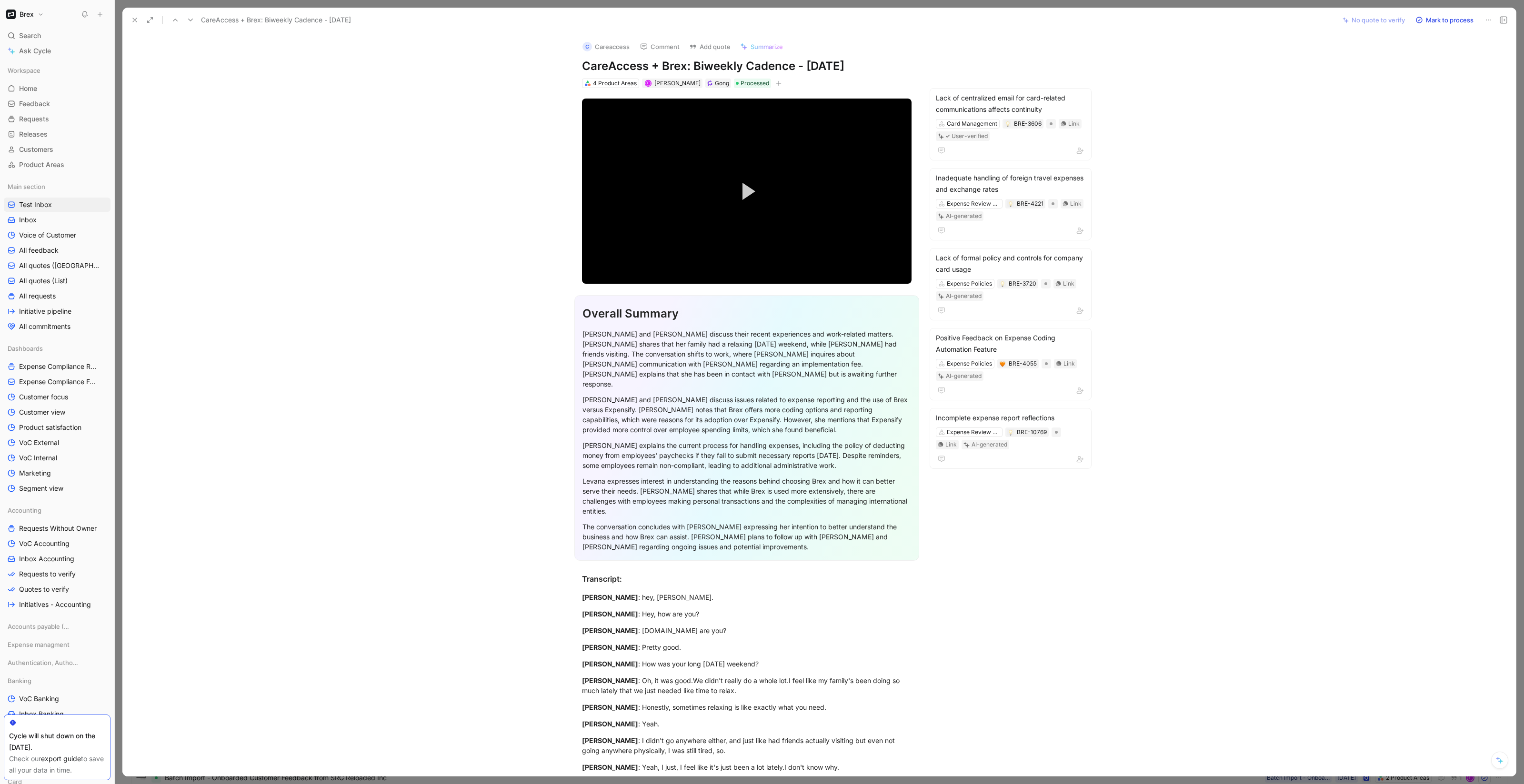
click at [138, 18] on icon at bounding box center [134, 20] width 8 height 8
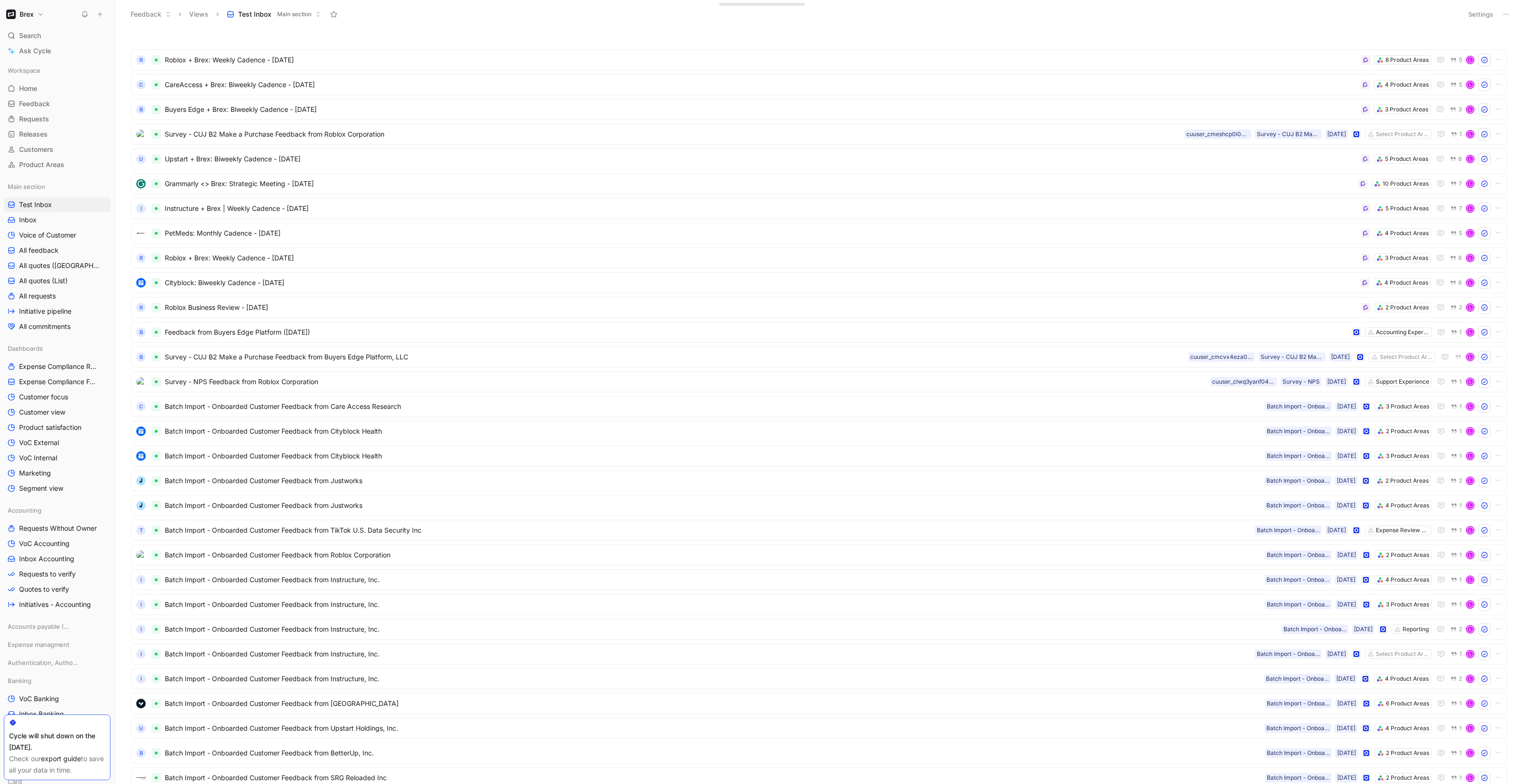
click at [1504, 12] on icon at bounding box center [1506, 14] width 8 height 8
click at [1508, 9] on button at bounding box center [1506, 14] width 14 height 14
click at [1484, 14] on button "Settings" at bounding box center [1481, 14] width 33 height 14
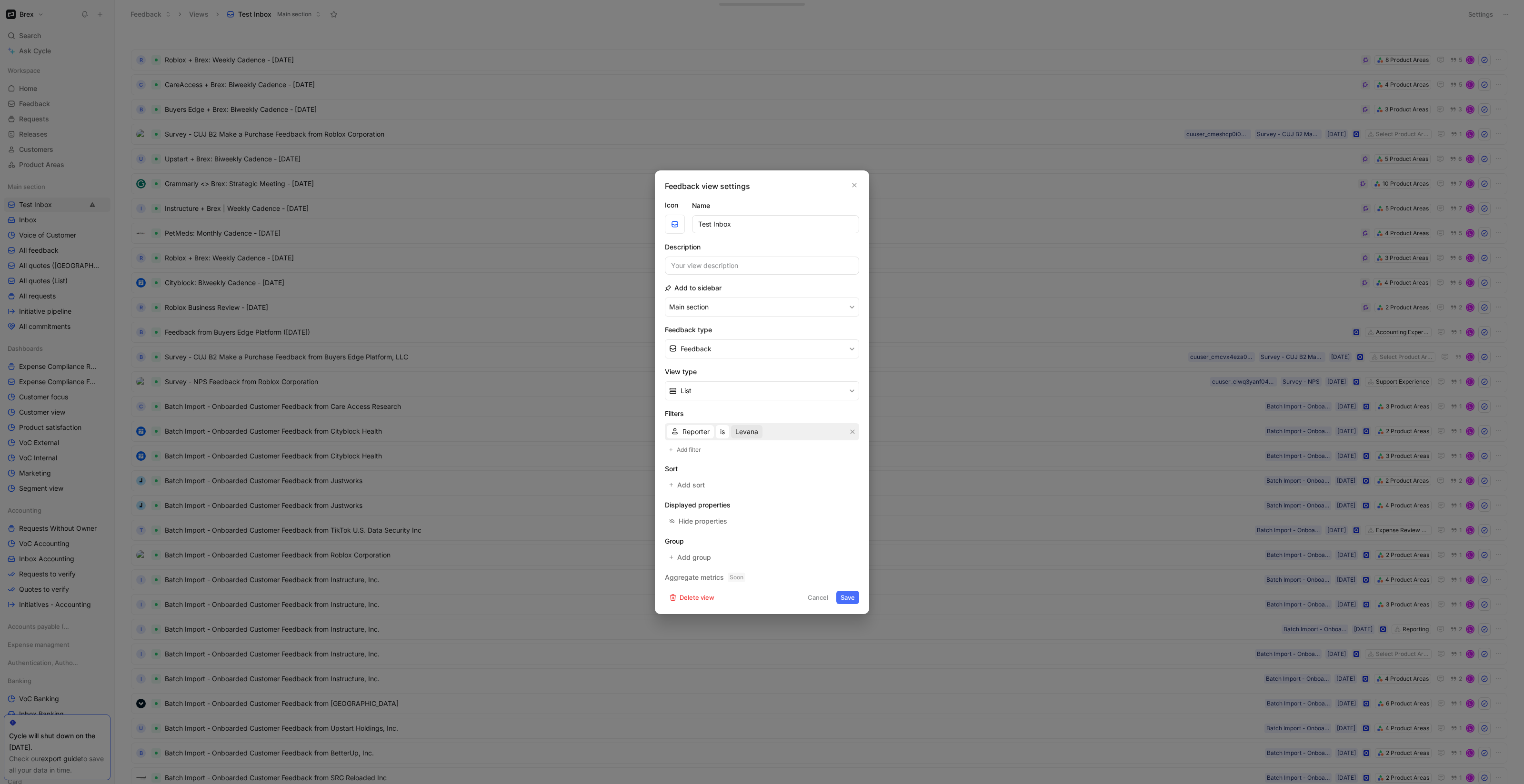
click at [750, 432] on span "Levana" at bounding box center [747, 431] width 23 height 11
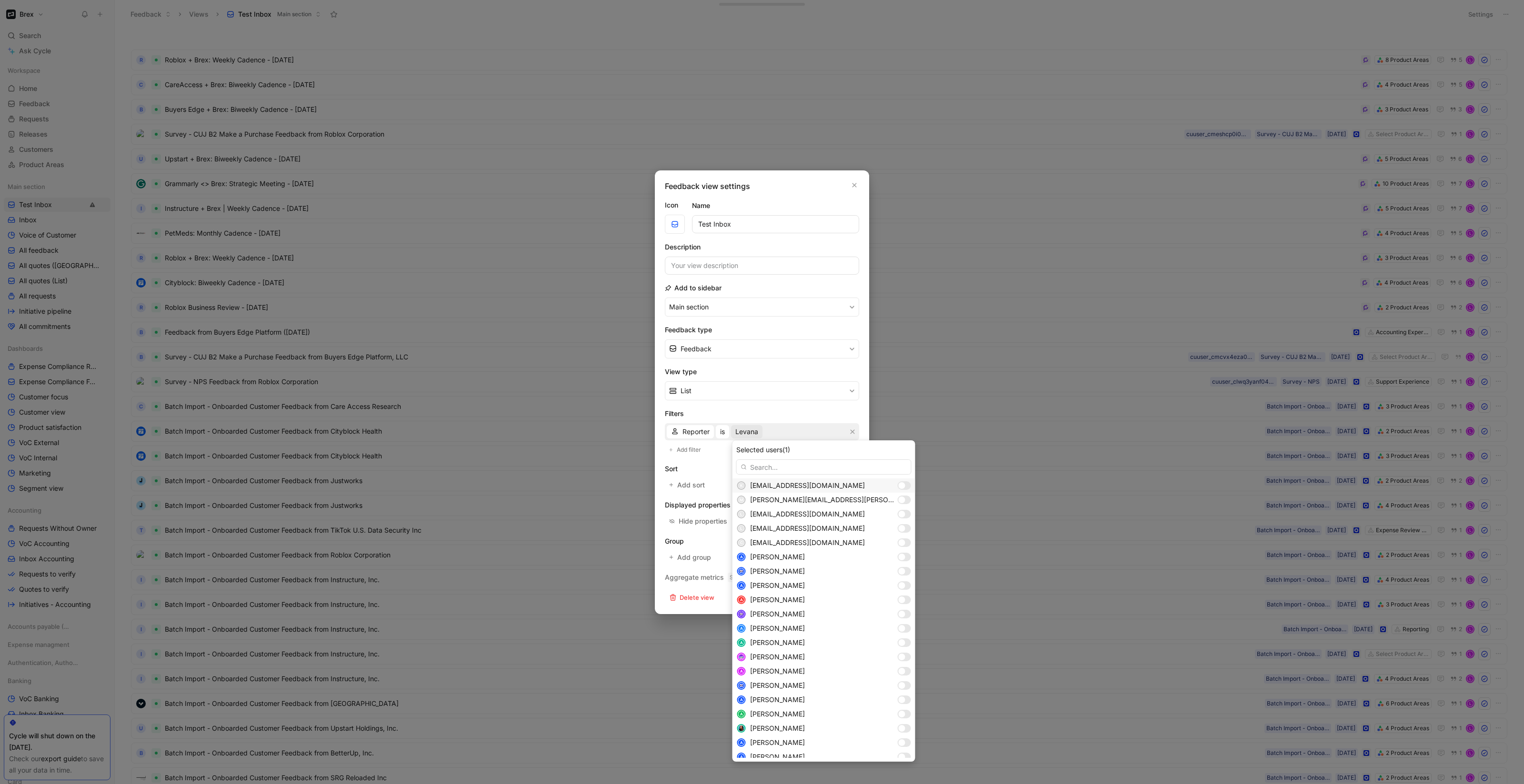
type input "k"
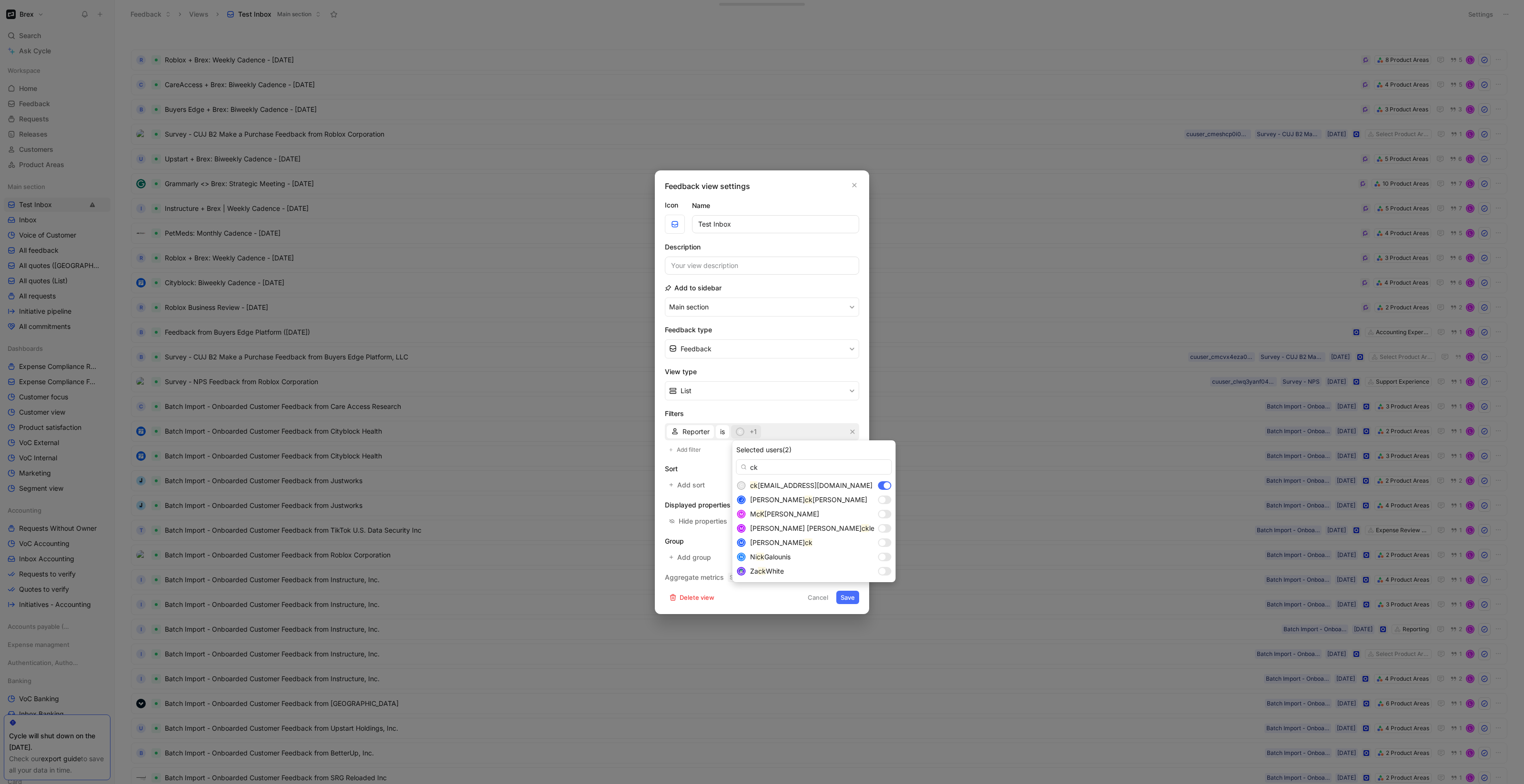
type input "ck"
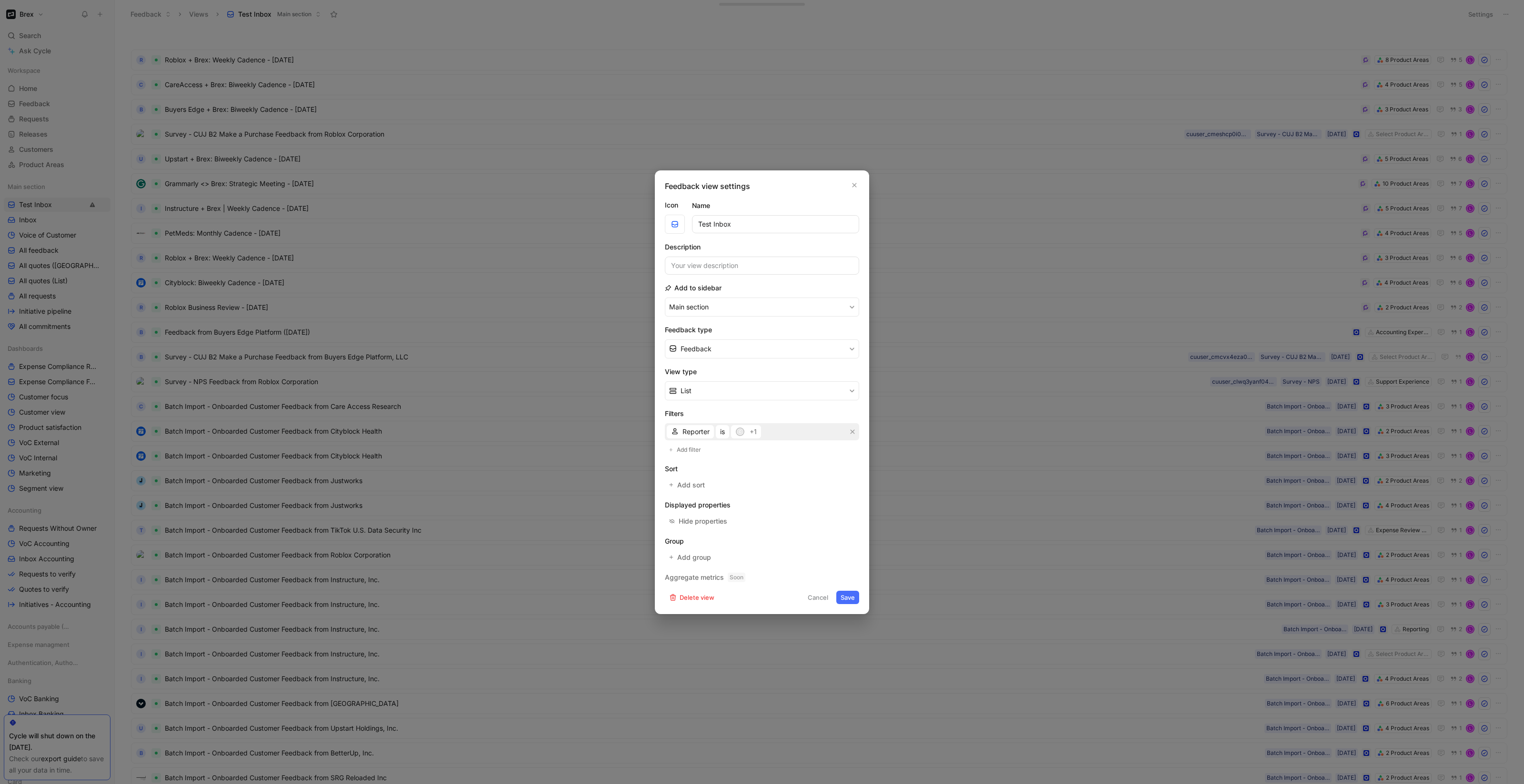
click at [851, 602] on button "Save" at bounding box center [848, 597] width 23 height 14
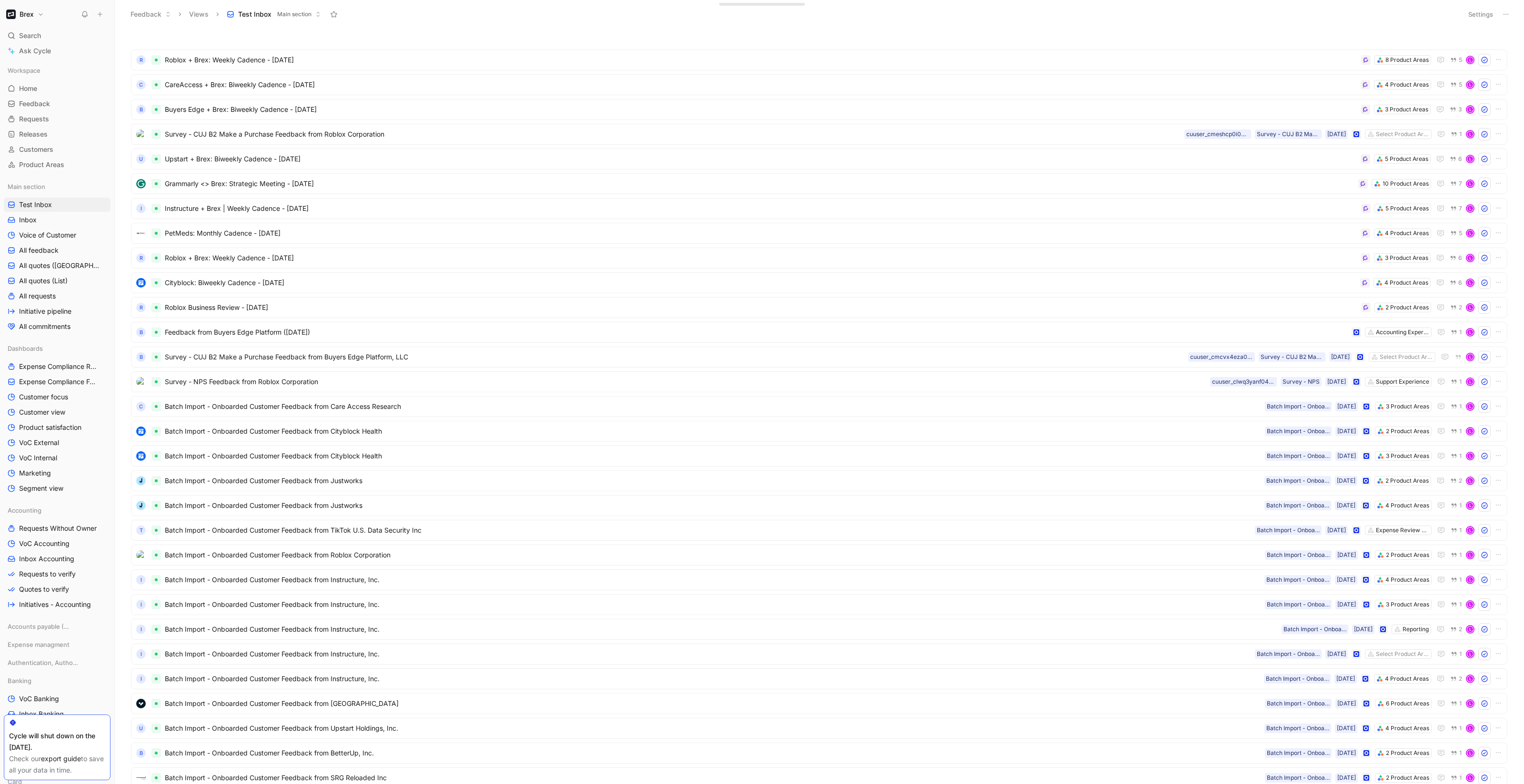
click at [1508, 12] on icon at bounding box center [1506, 14] width 8 height 8
click at [1481, 13] on button "Settings" at bounding box center [1481, 14] width 33 height 14
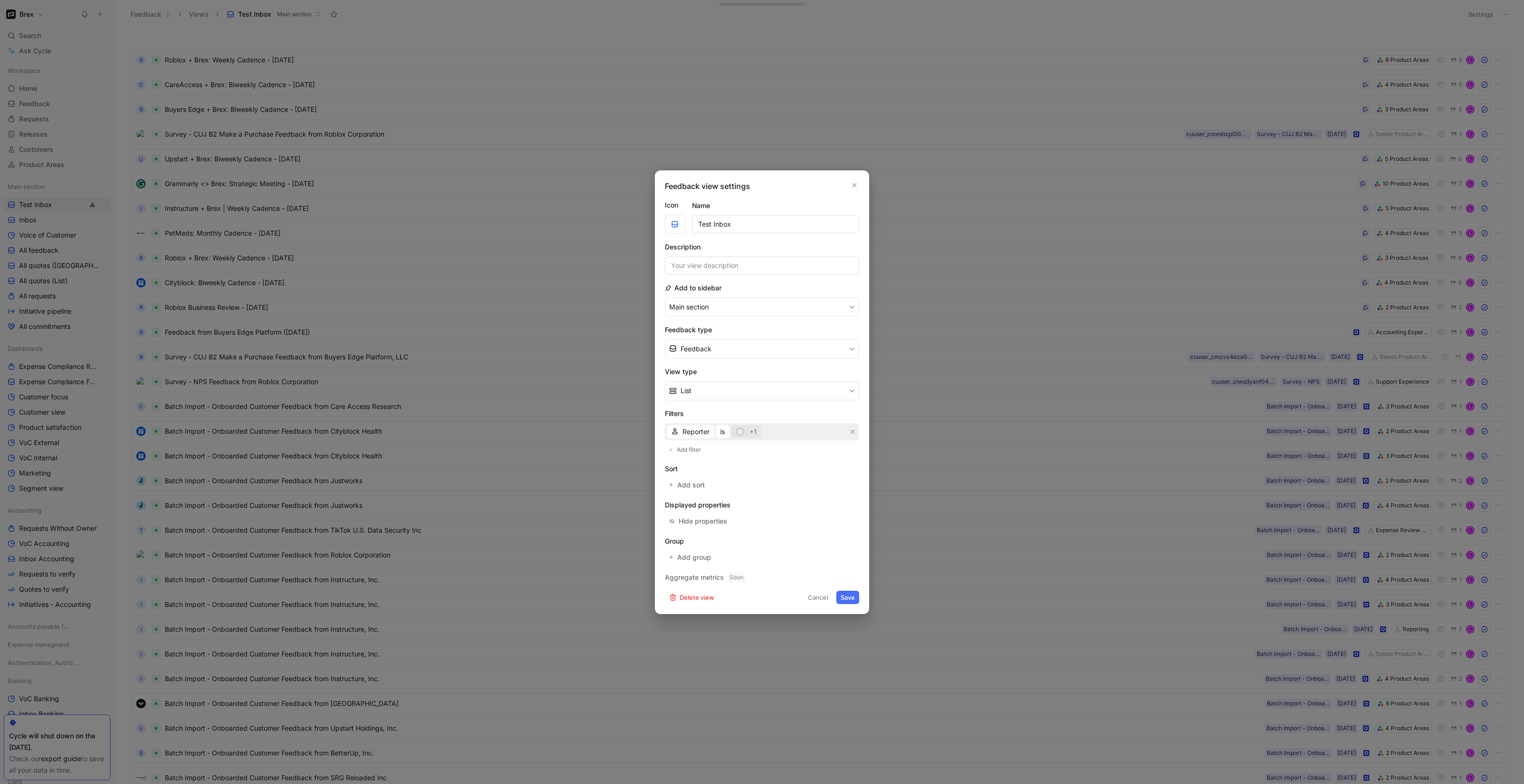
click at [740, 430] on div "c" at bounding box center [740, 431] width 7 height 7
type input "lev"
click at [848, 482] on div at bounding box center [851, 485] width 7 height 7
click at [844, 596] on button "Save" at bounding box center [848, 597] width 23 height 14
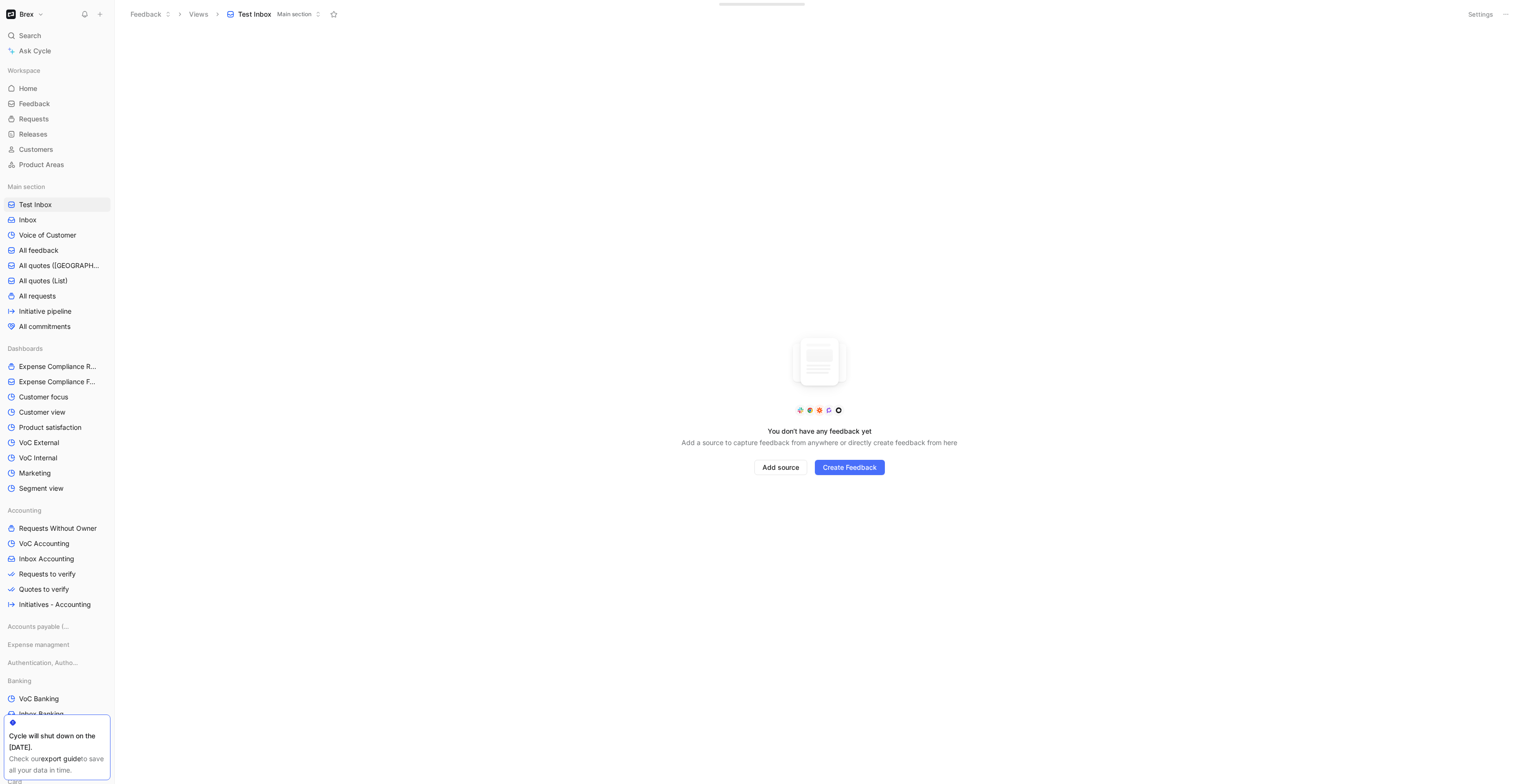
click at [1474, 16] on button "Settings" at bounding box center [1481, 14] width 33 height 14
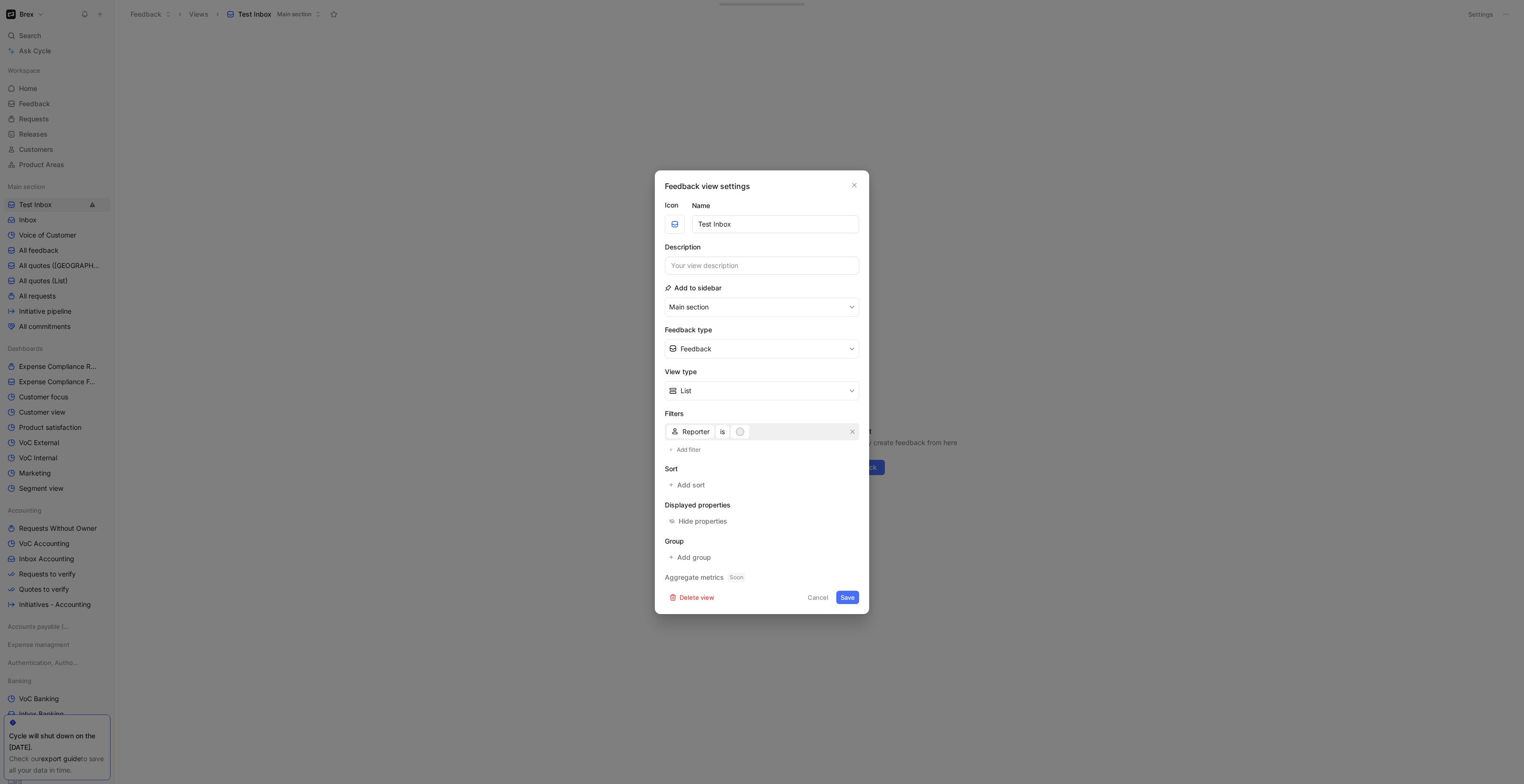
click at [815, 598] on button "Cancel" at bounding box center [818, 597] width 29 height 14
click at [815, 598] on div "You don’t have any feedback yet Add a source to capture feedback from anywhere …" at bounding box center [819, 406] width 1409 height 756
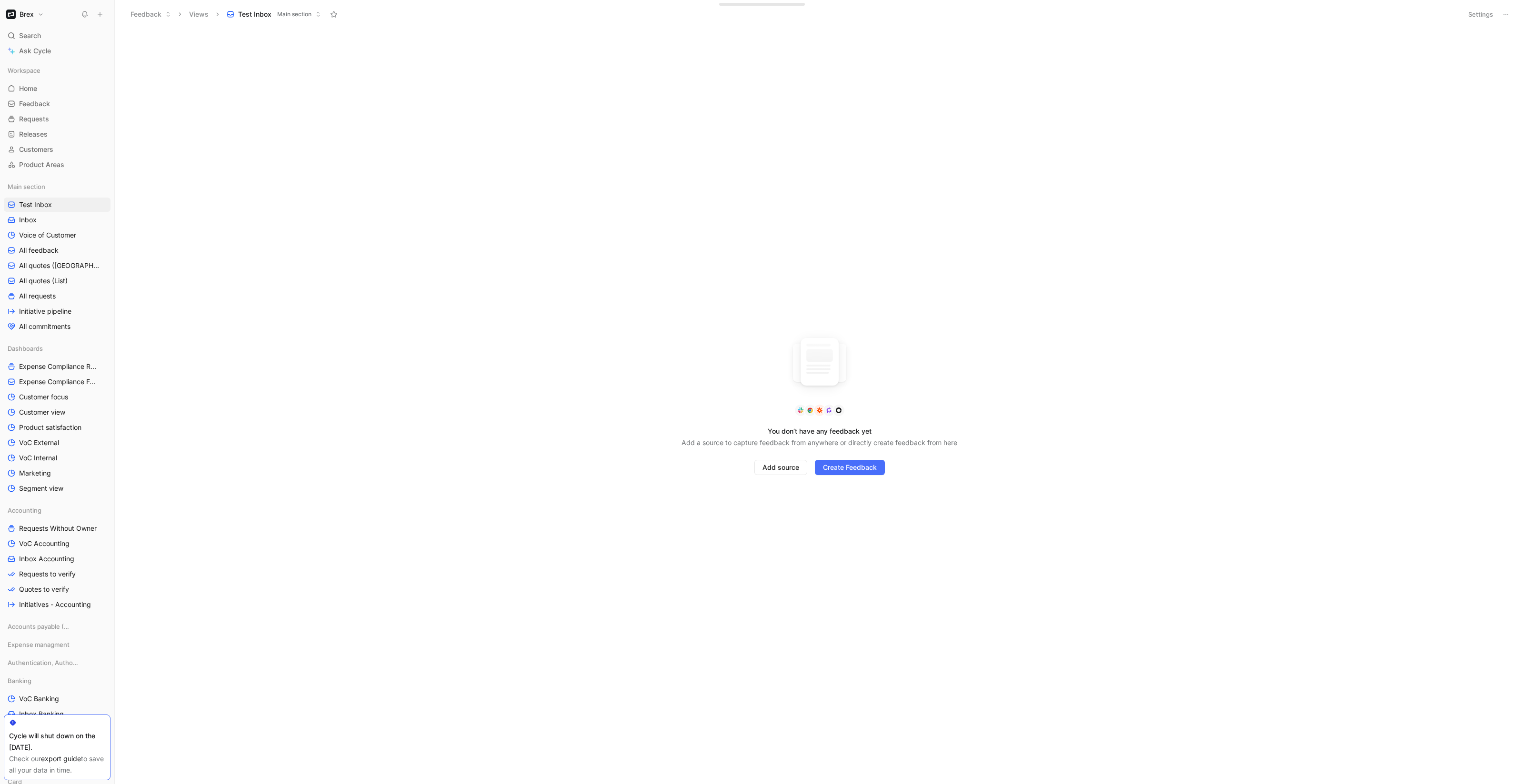
click at [1455, 14] on div "Feedback Views Test Inbox Main section" at bounding box center [792, 14] width 1332 height 16
click at [1477, 14] on button "Settings" at bounding box center [1481, 14] width 33 height 14
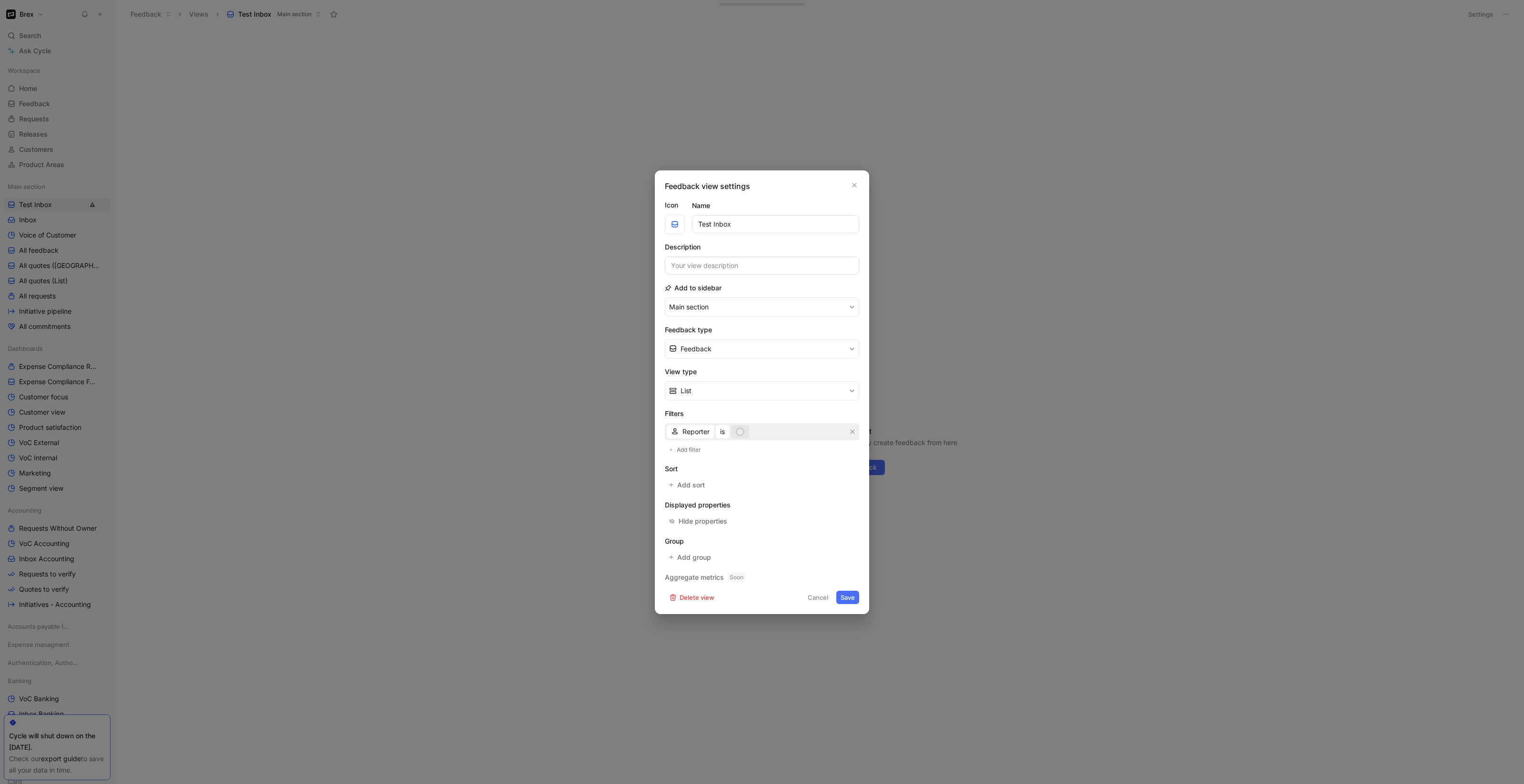
click at [745, 435] on div "c" at bounding box center [740, 432] width 9 height 9
type input "levana"
click at [842, 487] on div at bounding box center [849, 485] width 14 height 8
click at [697, 451] on span "Add filter" at bounding box center [689, 450] width 25 height 9
click at [691, 446] on div "Creator is Select users" at bounding box center [762, 442] width 194 height 17
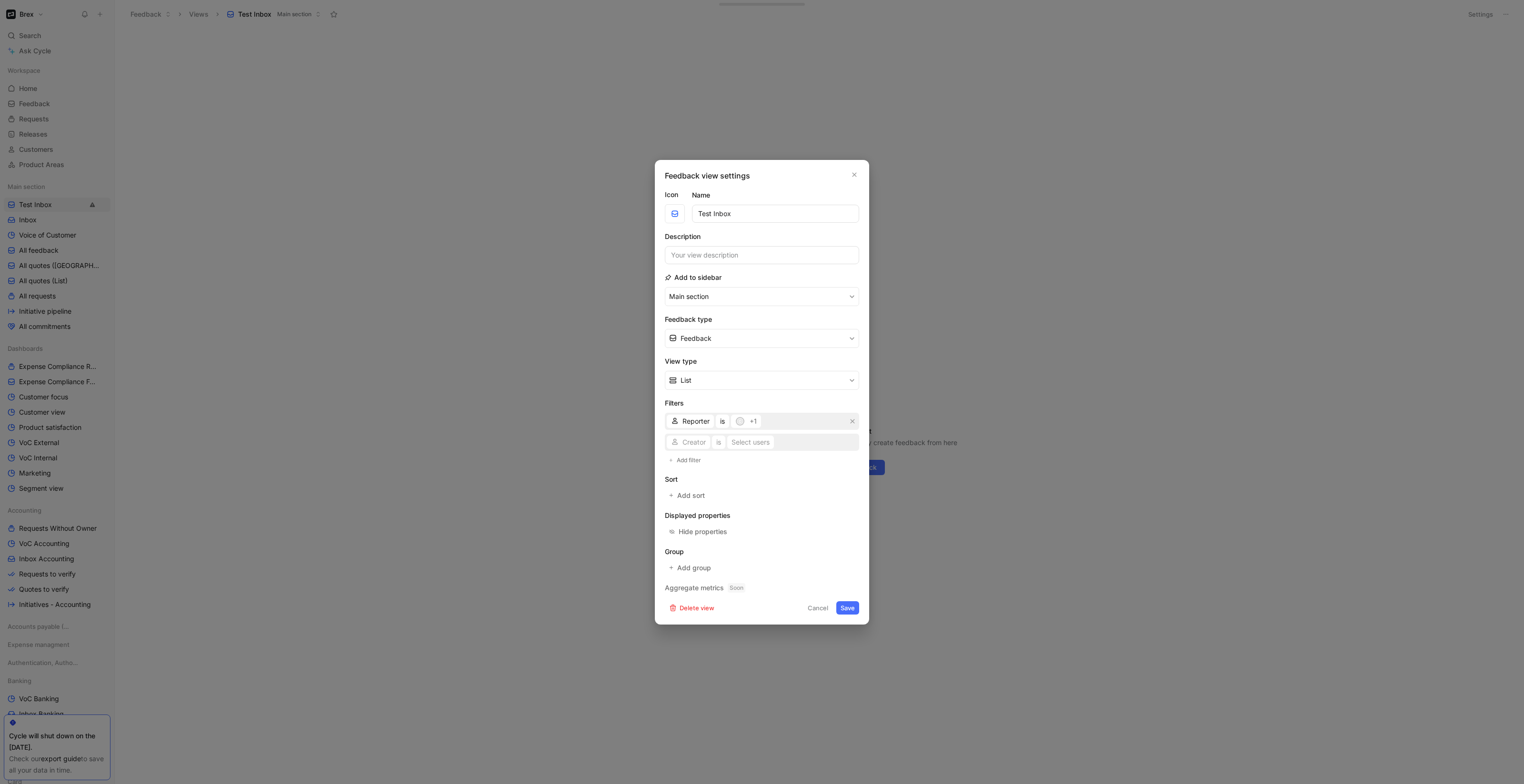
click at [690, 445] on div "Creator is Select users" at bounding box center [762, 442] width 194 height 17
click at [693, 434] on div "Creator is Select users" at bounding box center [762, 442] width 194 height 17
click at [695, 443] on span "Creator" at bounding box center [694, 442] width 23 height 11
click at [695, 521] on span "Source" at bounding box center [693, 519] width 22 height 8
click at [742, 445] on div "Select sources" at bounding box center [753, 442] width 46 height 11
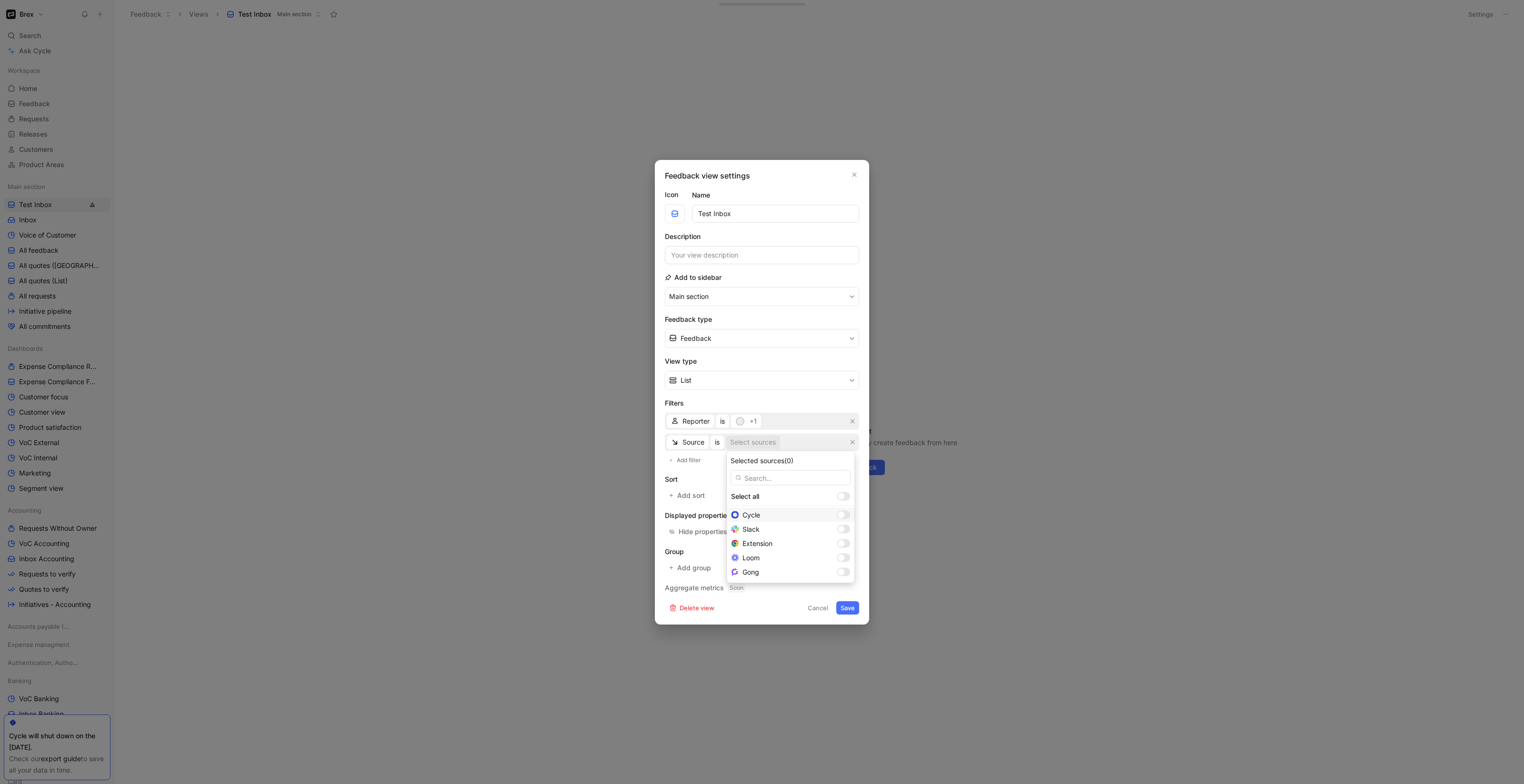
click at [838, 514] on div at bounding box center [841, 514] width 7 height 7
click at [686, 455] on span "Add filter" at bounding box center [689, 460] width 25 height 9
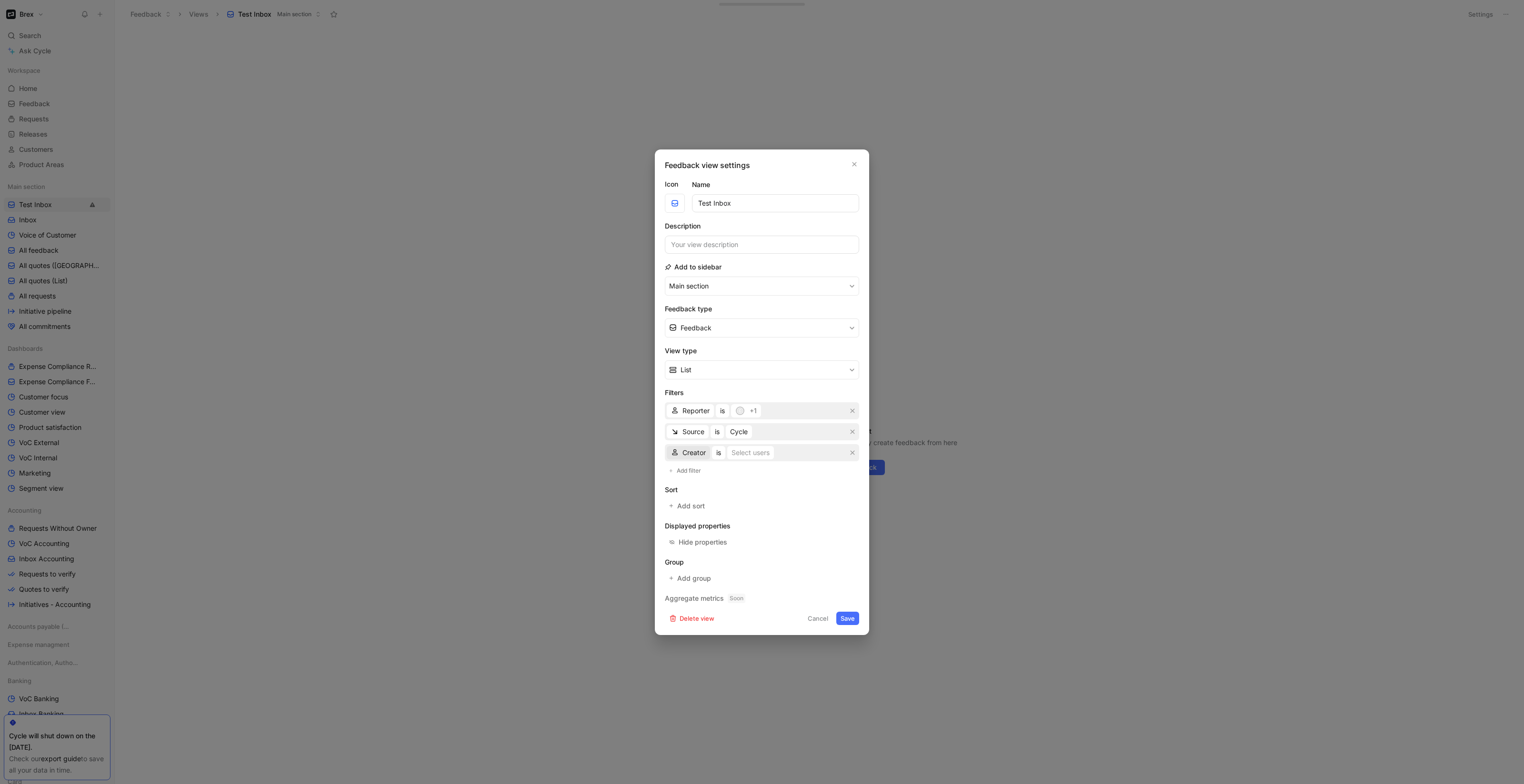
click at [687, 455] on span "Creator" at bounding box center [694, 452] width 23 height 11
click at [712, 557] on span "Feedback Source" at bounding box center [710, 558] width 55 height 8
click at [767, 453] on input at bounding box center [798, 452] width 94 height 16
click at [854, 452] on icon "button" at bounding box center [853, 453] width 6 height 6
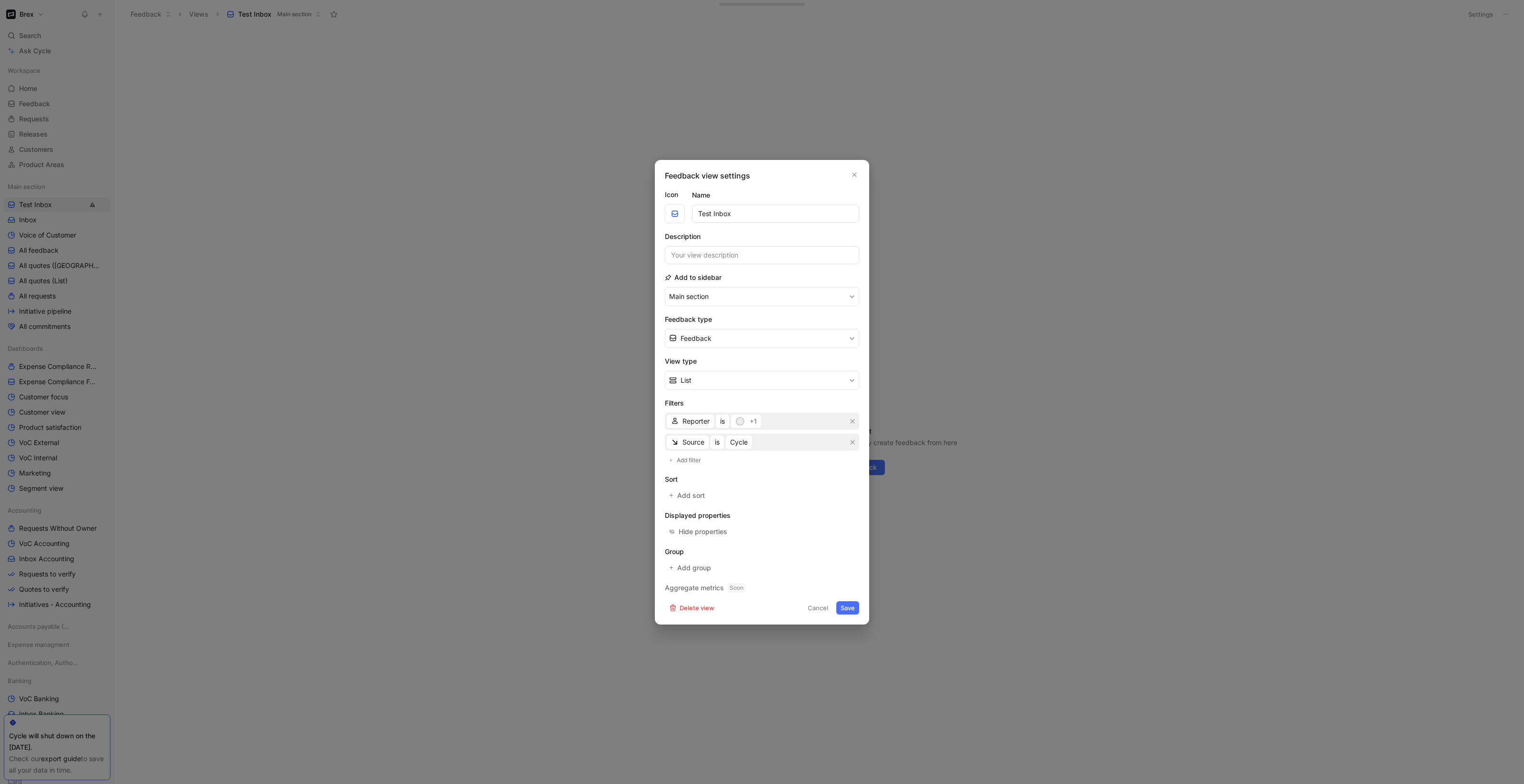
click at [849, 612] on button "Save" at bounding box center [848, 608] width 23 height 14
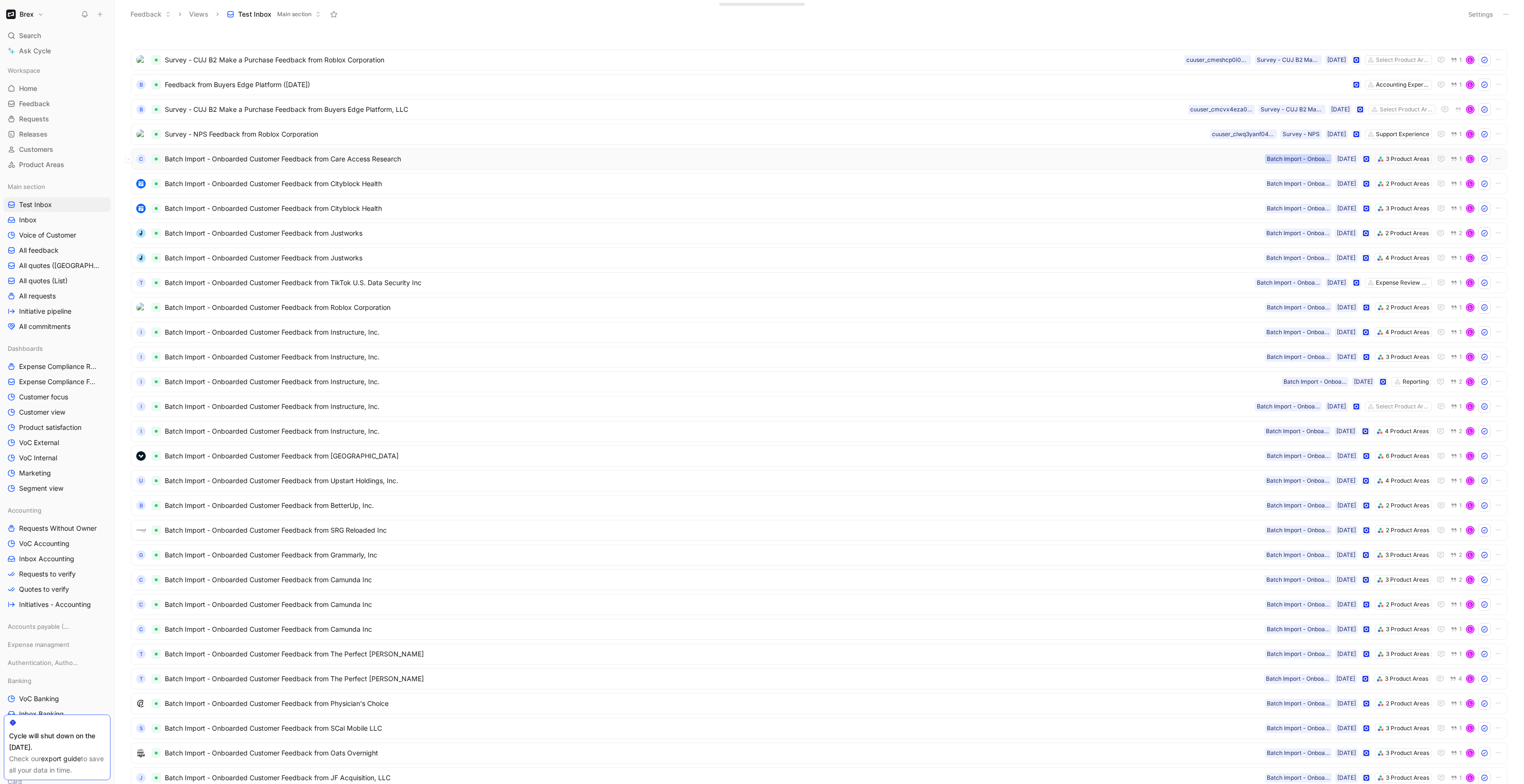
click at [1267, 159] on div "Batch Import - Onboarded Customer" at bounding box center [1298, 159] width 63 height 9
click at [1266, 196] on input "Batch Import - Onboarded Customer" at bounding box center [1291, 197] width 112 height 18
click at [1483, 12] on button "Settings" at bounding box center [1481, 14] width 33 height 14
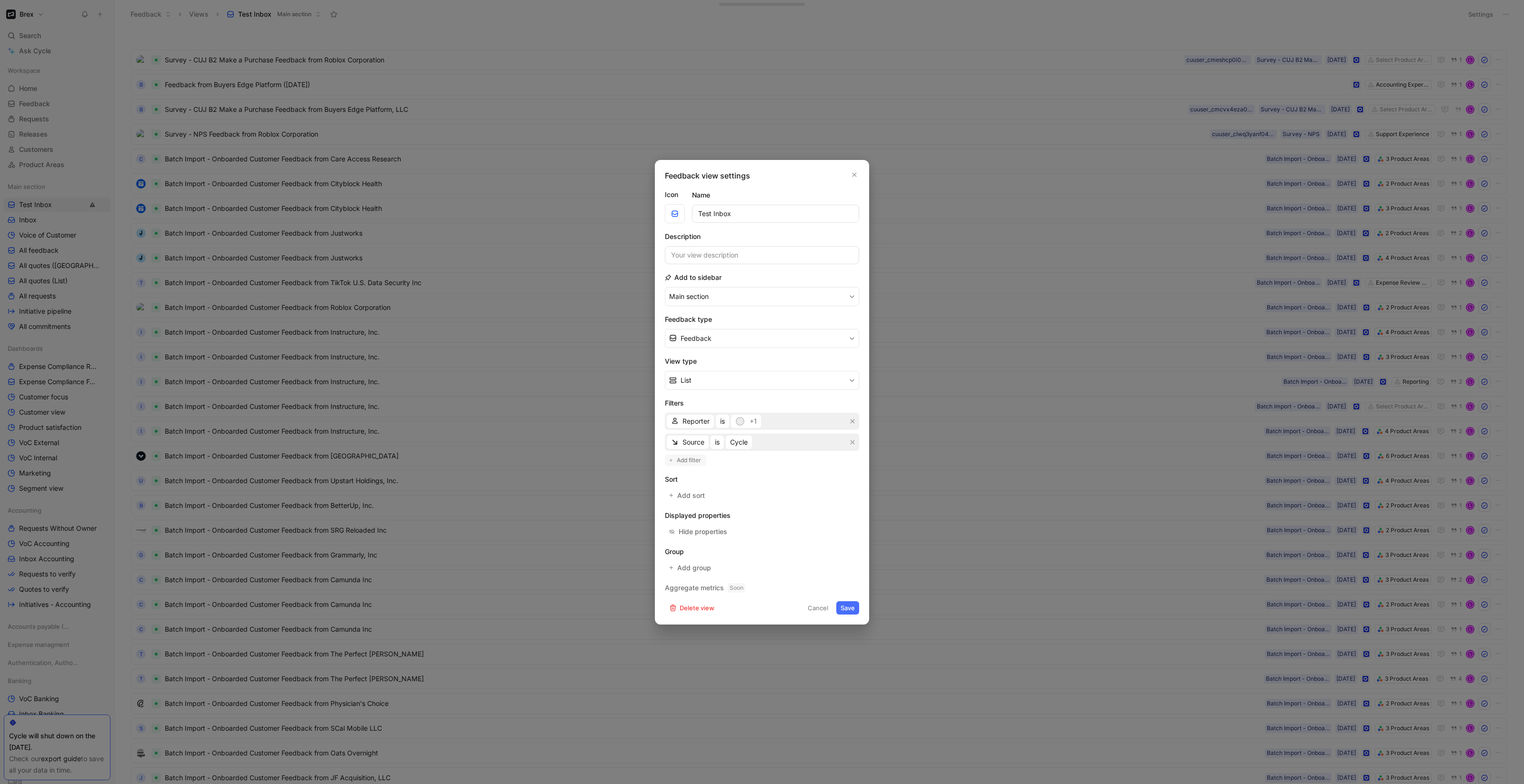
click at [677, 462] on span "Add filter" at bounding box center [689, 460] width 25 height 9
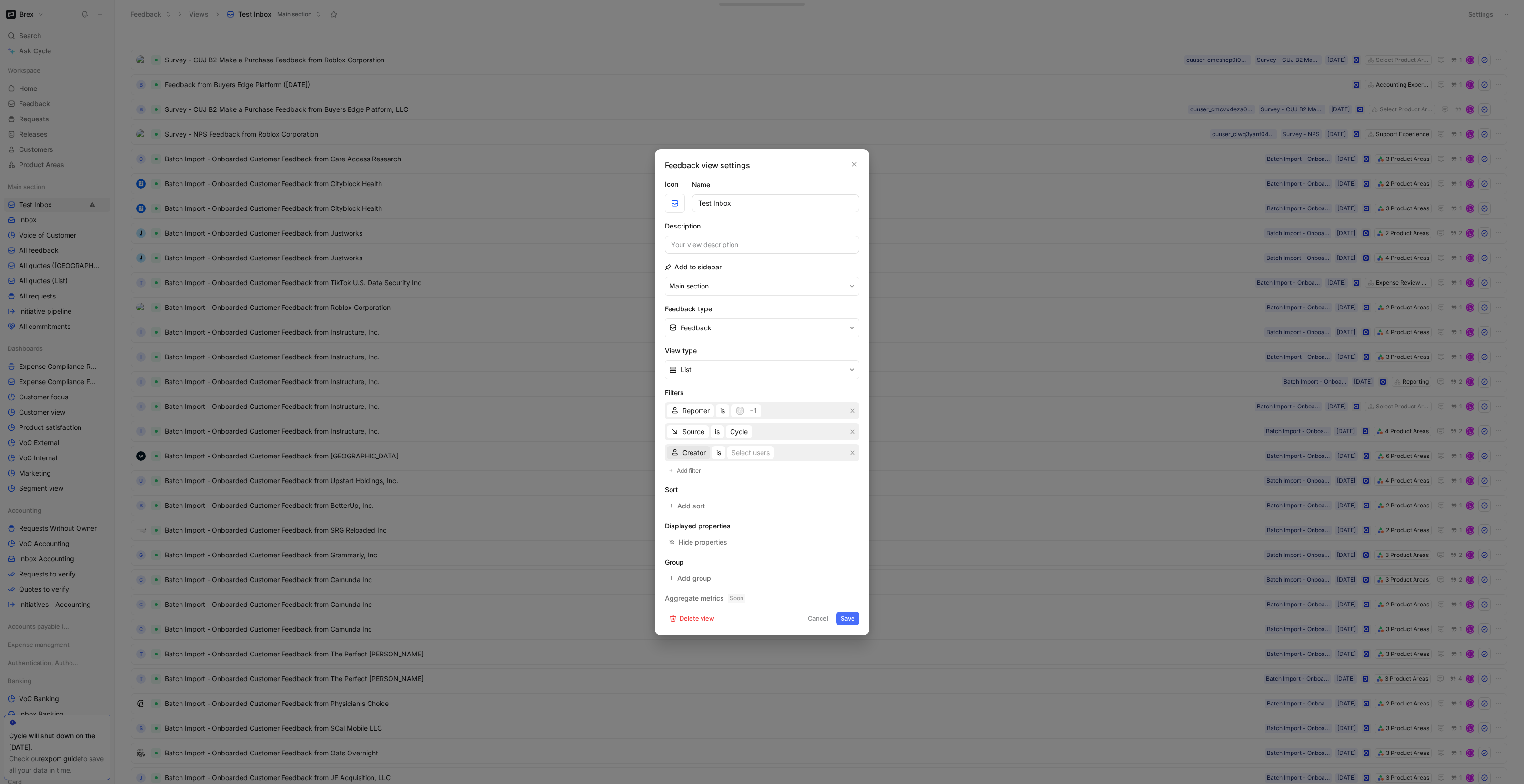
click at [689, 452] on span "Creator" at bounding box center [694, 452] width 23 height 11
click at [698, 561] on span "Feedback Source" at bounding box center [710, 558] width 55 height 8
click at [746, 442] on div "Reporter is c +1 Source is Cycle Creator is Select users" at bounding box center [762, 432] width 194 height 59
click at [746, 452] on button "is" at bounding box center [743, 452] width 13 height 14
paste input "Batch Import - Onboarded Customer"
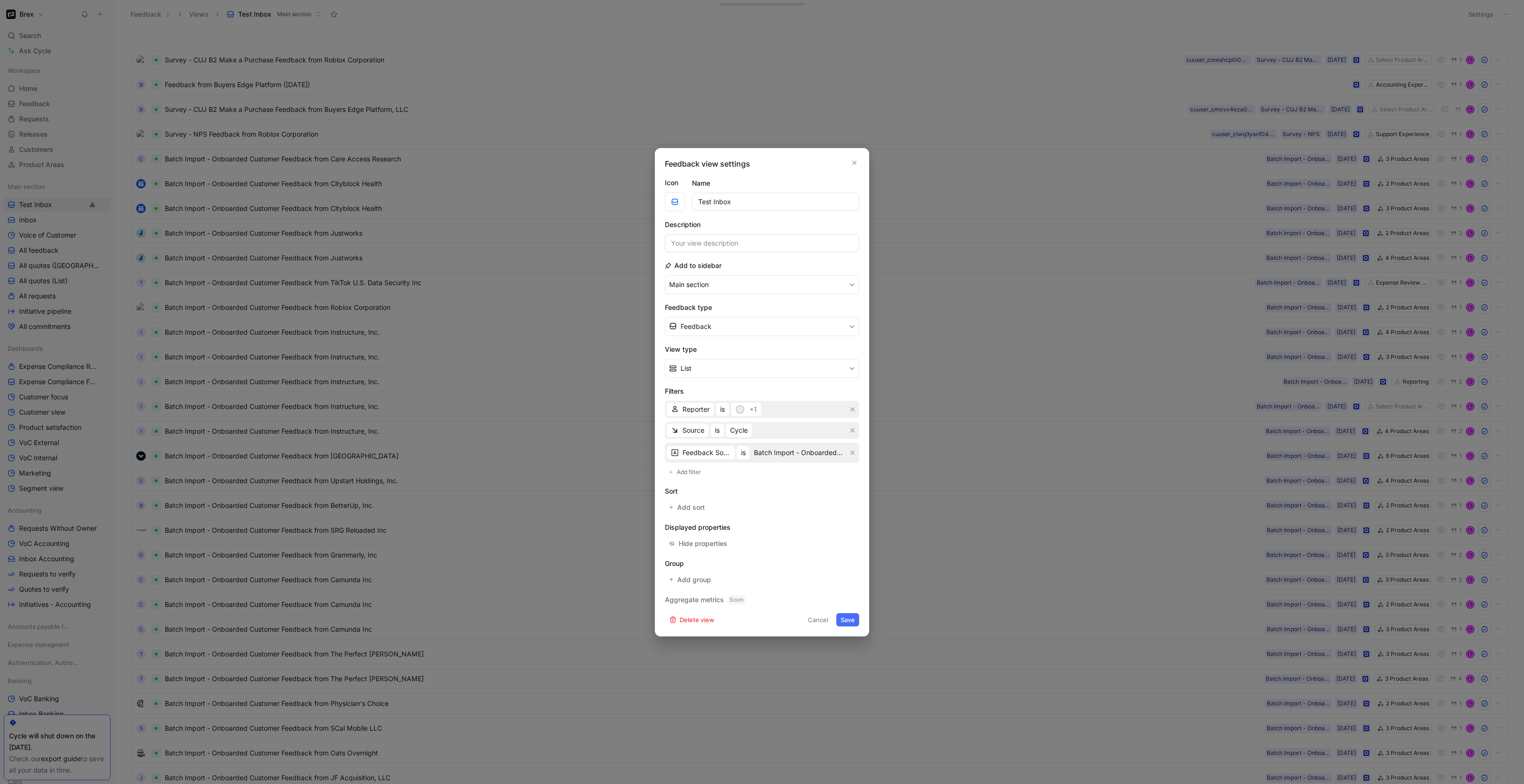
scroll to position [0, 38]
type input "Batch Import - Onboarded Customer"
click at [850, 617] on button "Save" at bounding box center [848, 620] width 23 height 14
